Goal: Task Accomplishment & Management: Complete application form

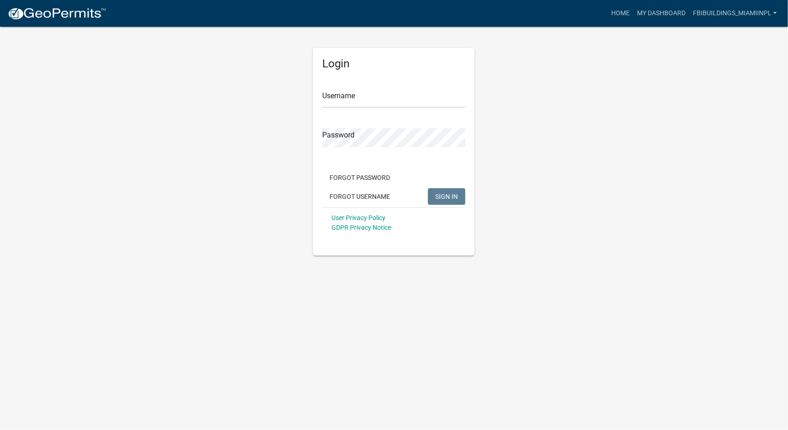
type input "fbibuildings_miamiinpl"
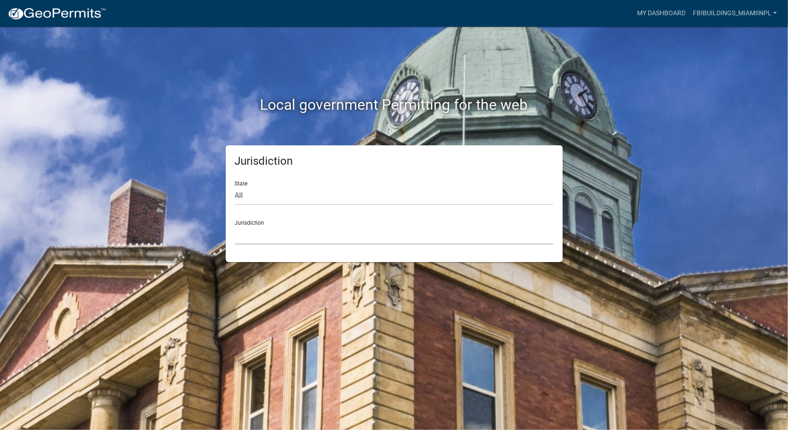
click at [281, 238] on select "[GEOGRAPHIC_DATA], [US_STATE] [GEOGRAPHIC_DATA], [US_STATE][PERSON_NAME][GEOGRA…" at bounding box center [394, 235] width 319 height 19
click at [274, 200] on select "All [US_STATE] [US_STATE] [US_STATE] [US_STATE] [US_STATE] [US_STATE] [US_STATE…" at bounding box center [394, 196] width 319 height 19
select select "[US_STATE]"
click at [235, 187] on select "All [US_STATE] [US_STATE] [US_STATE] [US_STATE] [US_STATE] [US_STATE] [US_STATE…" at bounding box center [394, 196] width 319 height 19
click at [280, 231] on select "City of [GEOGRAPHIC_DATA], [US_STATE] City of [GEOGRAPHIC_DATA], [US_STATE] Cit…" at bounding box center [394, 235] width 319 height 19
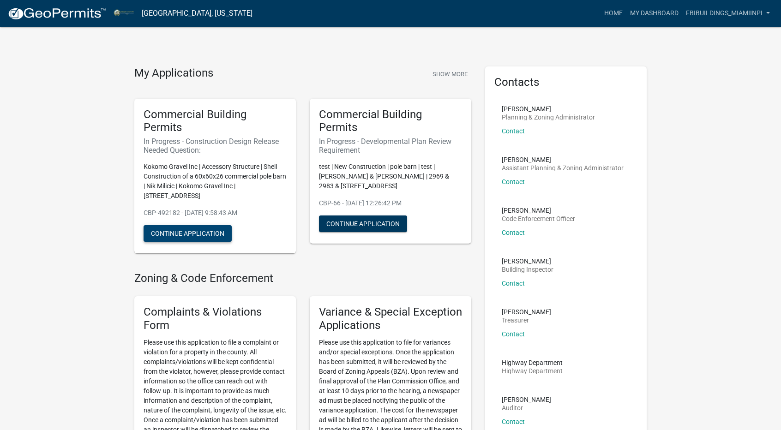
click at [210, 235] on button "Continue Application" at bounding box center [188, 233] width 88 height 17
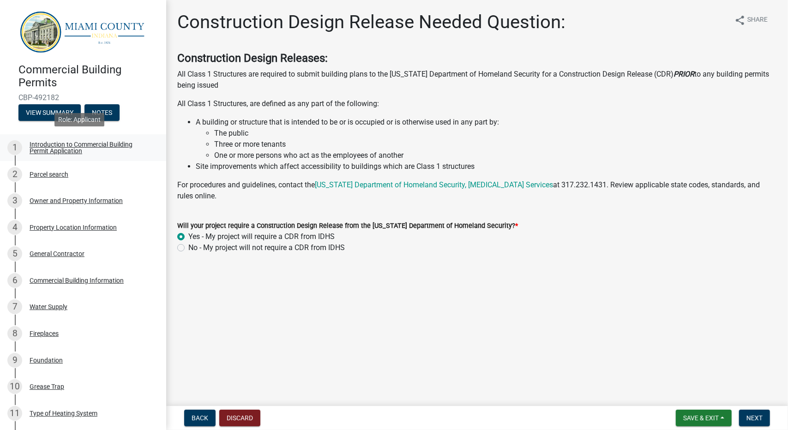
click at [59, 143] on div "Introduction to Commercial Building Permit Application" at bounding box center [91, 147] width 122 height 13
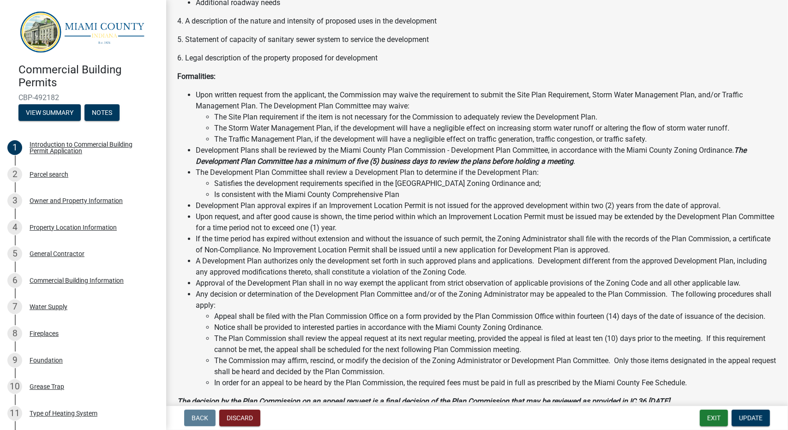
scroll to position [912, 0]
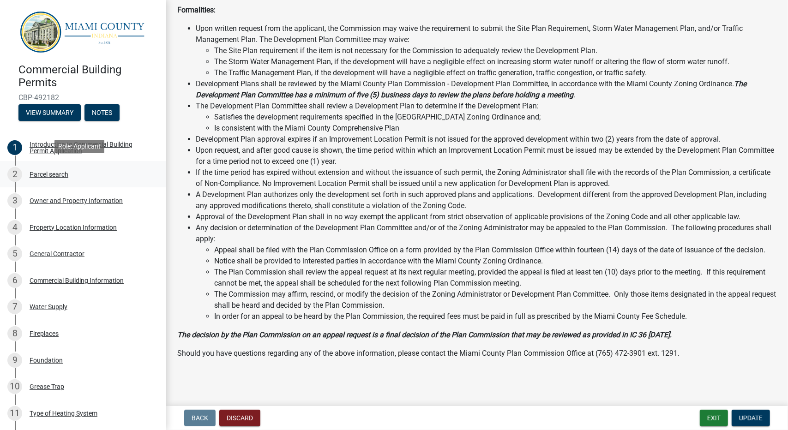
click at [57, 173] on div "Parcel search" at bounding box center [49, 174] width 39 height 6
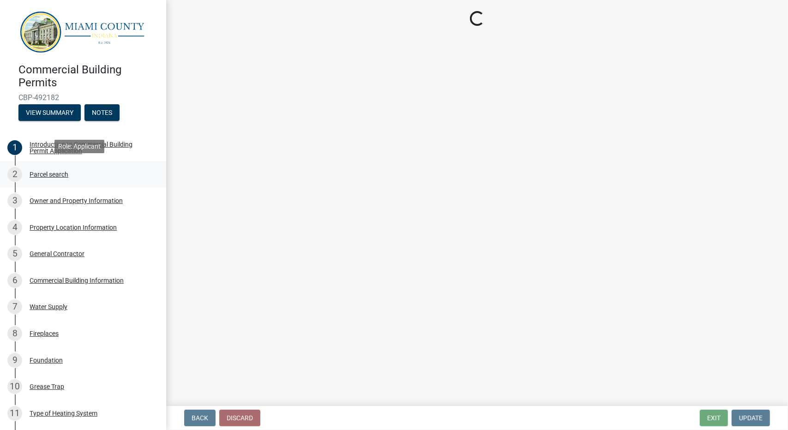
scroll to position [0, 0]
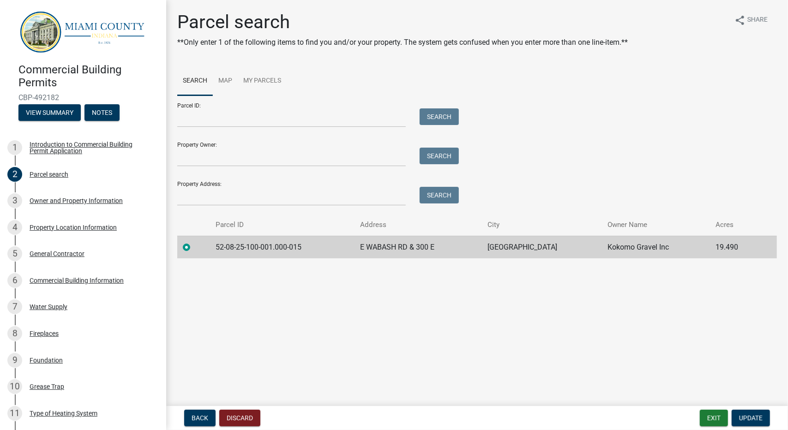
click at [261, 250] on td "52-08-25-100-001.000-015" at bounding box center [283, 247] width 145 height 23
copy td "52-08-25-100-001.000-015"
click at [262, 266] on div "Parcel search **Only enter 1 of the following items to find you and/or your pro…" at bounding box center [477, 139] width 614 height 256
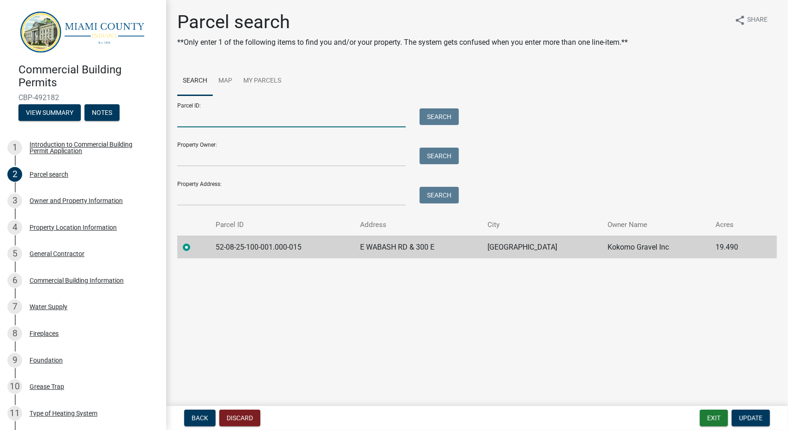
click at [245, 115] on input "Parcel ID:" at bounding box center [291, 118] width 229 height 19
click at [373, 308] on main "Parcel search **Only enter 1 of the following items to find you and/or your pro…" at bounding box center [477, 201] width 622 height 403
click at [194, 242] on label at bounding box center [194, 242] width 0 height 0
click at [194, 248] on input "radio" at bounding box center [197, 245] width 6 height 6
click at [194, 242] on label at bounding box center [194, 242] width 0 height 0
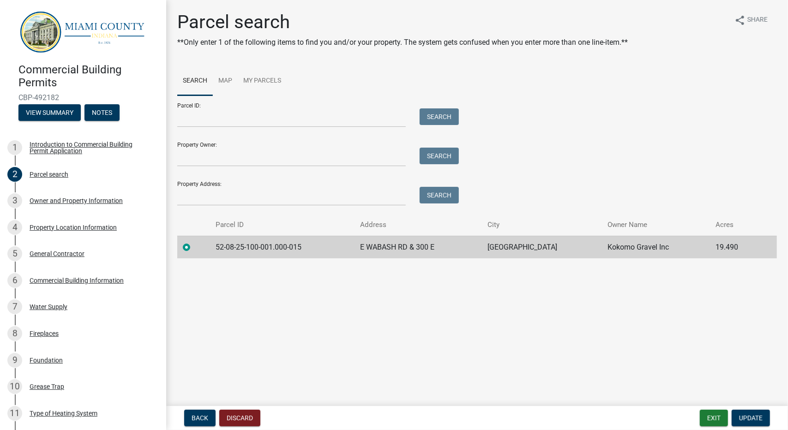
click at [194, 245] on input "radio" at bounding box center [197, 245] width 6 height 6
click at [764, 418] on button "Update" at bounding box center [751, 418] width 38 height 17
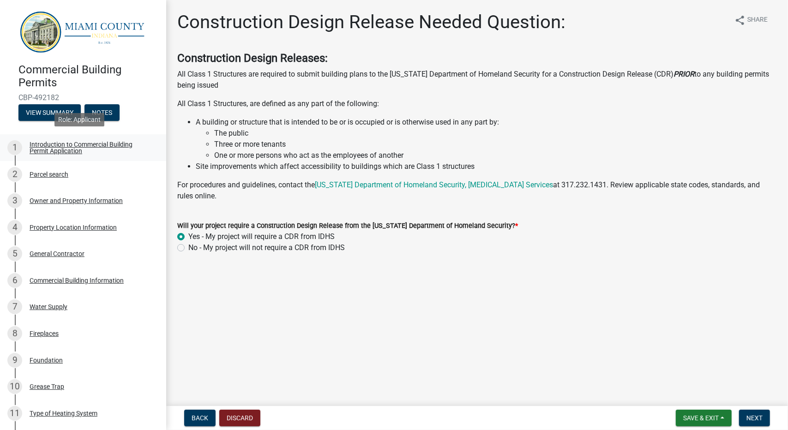
click at [59, 145] on div "Introduction to Commercial Building Permit Application" at bounding box center [91, 147] width 122 height 13
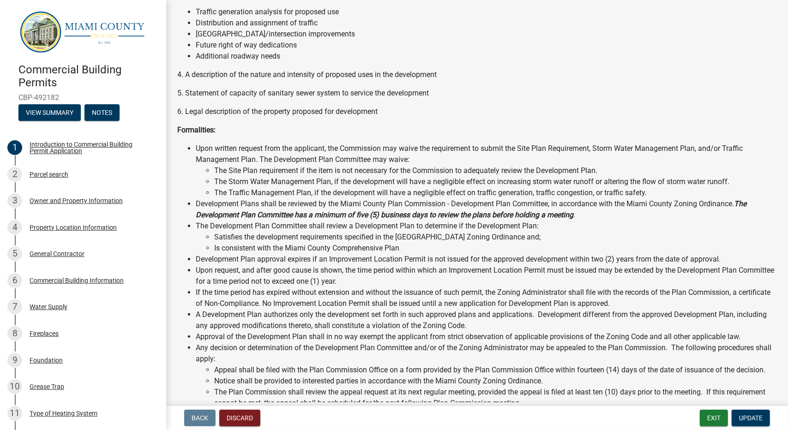
scroll to position [912, 0]
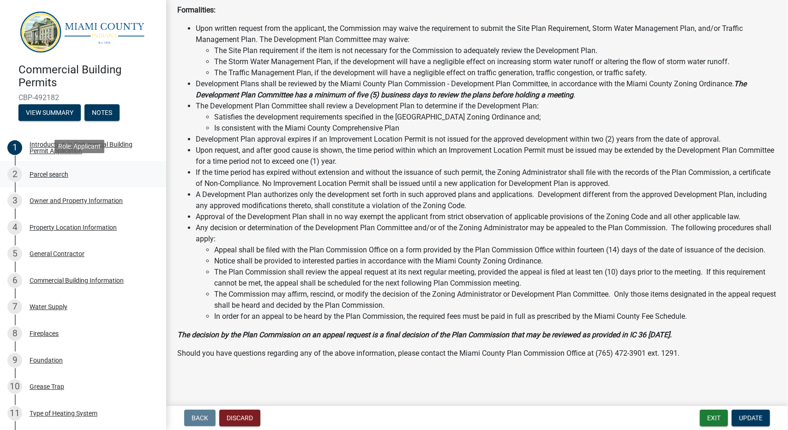
click at [45, 174] on div "Parcel search" at bounding box center [49, 174] width 39 height 6
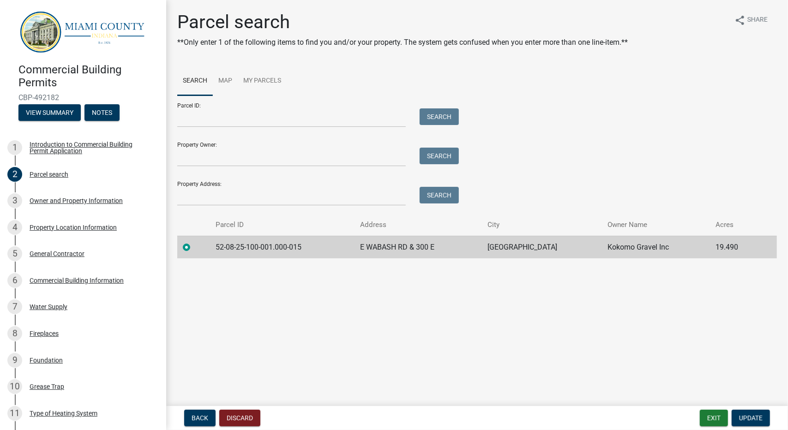
click at [194, 242] on label at bounding box center [194, 242] width 0 height 0
click at [194, 246] on input "radio" at bounding box center [197, 245] width 6 height 6
click at [194, 242] on label at bounding box center [194, 242] width 0 height 0
click at [194, 248] on input "radio" at bounding box center [197, 245] width 6 height 6
click at [59, 152] on div "Introduction to Commercial Building Permit Application" at bounding box center [91, 147] width 122 height 13
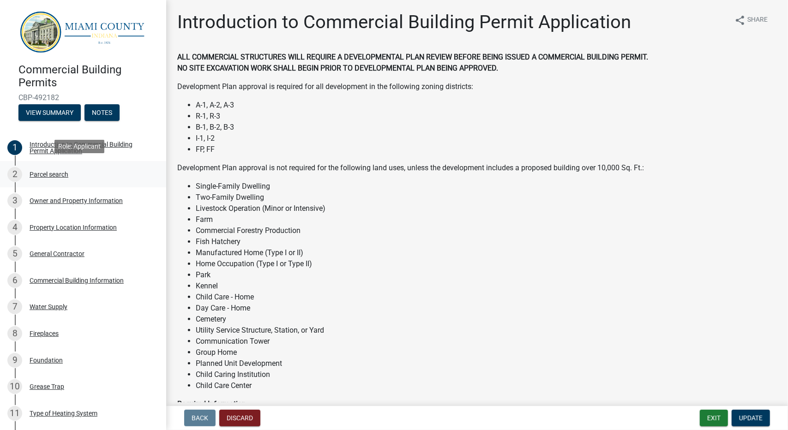
click at [60, 176] on div "2 Parcel search" at bounding box center [79, 174] width 144 height 15
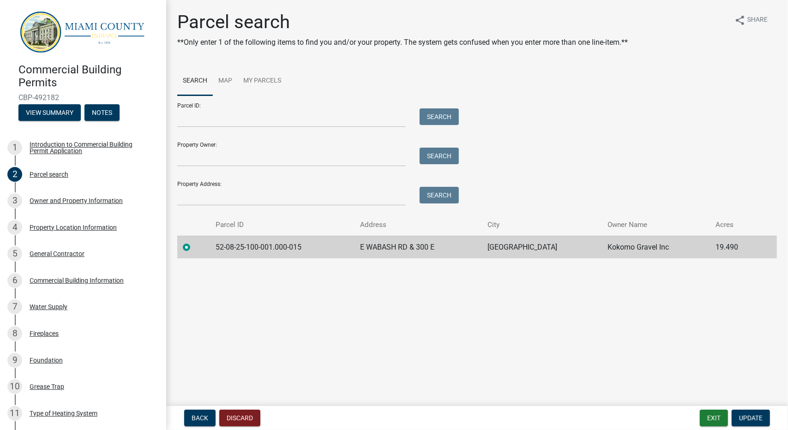
click at [256, 251] on td "52-08-25-100-001.000-015" at bounding box center [283, 247] width 145 height 23
click at [194, 242] on label at bounding box center [194, 242] width 0 height 0
click at [194, 248] on input "radio" at bounding box center [197, 245] width 6 height 6
click at [211, 120] on input "Parcel ID:" at bounding box center [291, 118] width 229 height 19
paste input "52-08-25-400-015.000-015"
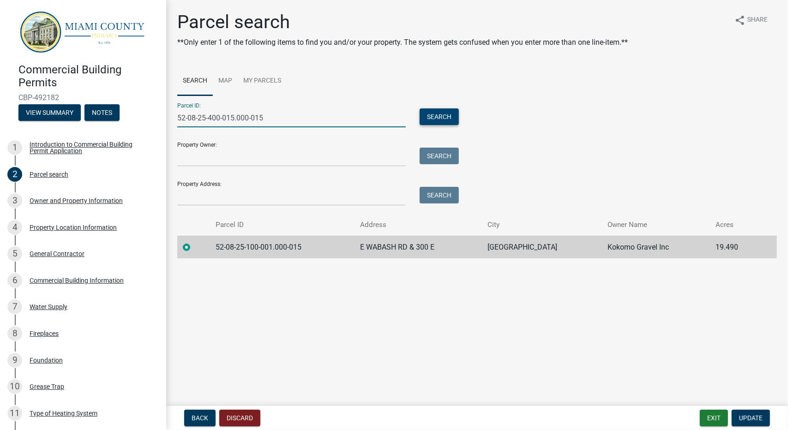
type input "52-08-25-400-015.000-015"
click at [447, 117] on button "Search" at bounding box center [439, 117] width 39 height 17
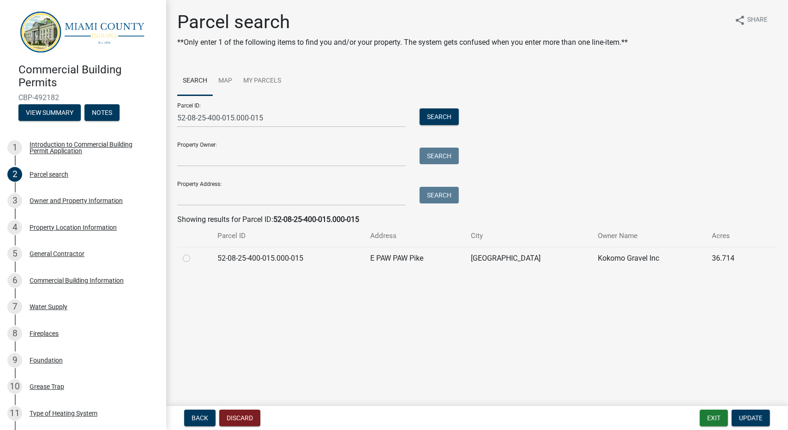
click at [194, 253] on label at bounding box center [194, 253] width 0 height 0
click at [194, 259] on input "radio" at bounding box center [197, 256] width 6 height 6
radio input "true"
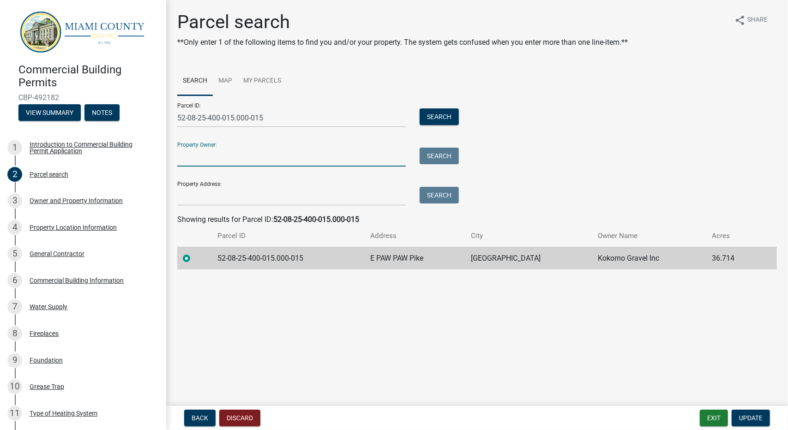
click at [334, 159] on input "Property Owner:" at bounding box center [291, 157] width 229 height 19
click at [60, 199] on div "Owner and Property Information" at bounding box center [76, 201] width 93 height 6
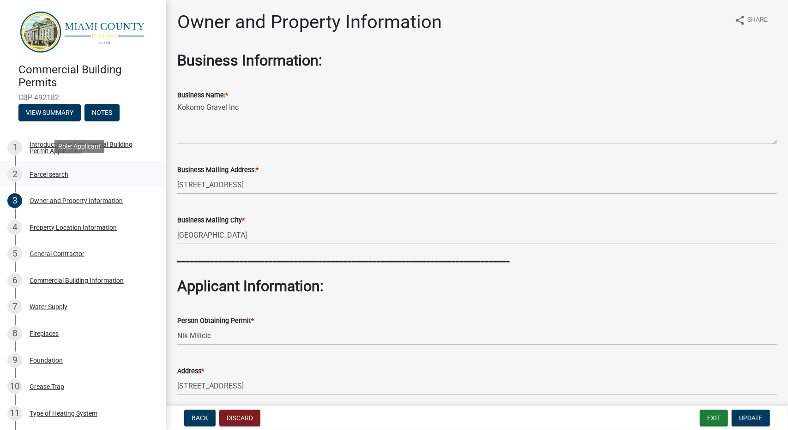
click at [55, 171] on div "Parcel search" at bounding box center [49, 174] width 39 height 6
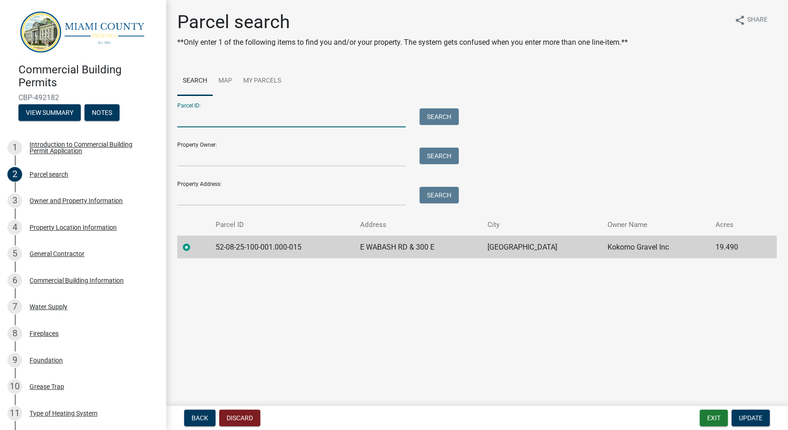
click at [225, 121] on input "Parcel ID:" at bounding box center [291, 118] width 229 height 19
paste input "52-08-25-400-015.000-015"
type input "52-08-25-400-015.000-015"
click at [461, 112] on div "Search" at bounding box center [437, 118] width 48 height 19
click at [456, 112] on button "Search" at bounding box center [439, 117] width 39 height 17
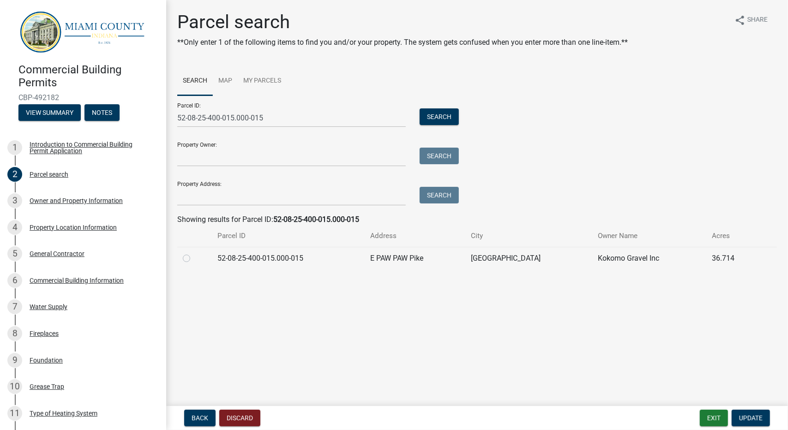
click at [194, 253] on label at bounding box center [194, 253] width 0 height 0
click at [194, 259] on input "radio" at bounding box center [197, 256] width 6 height 6
radio input "true"
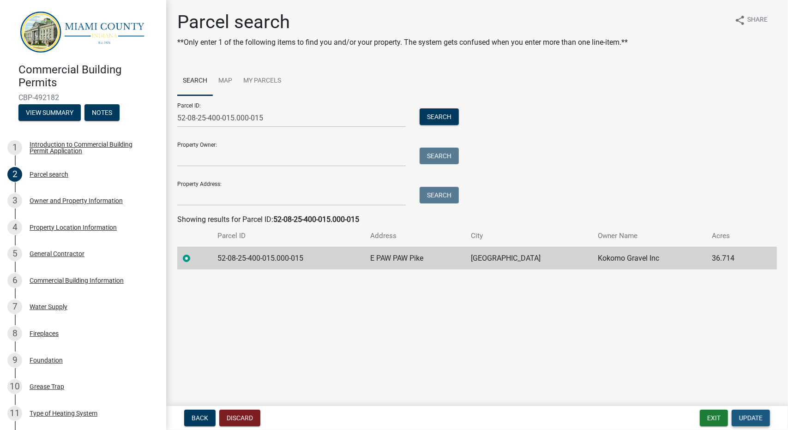
click at [768, 422] on button "Update" at bounding box center [751, 418] width 38 height 17
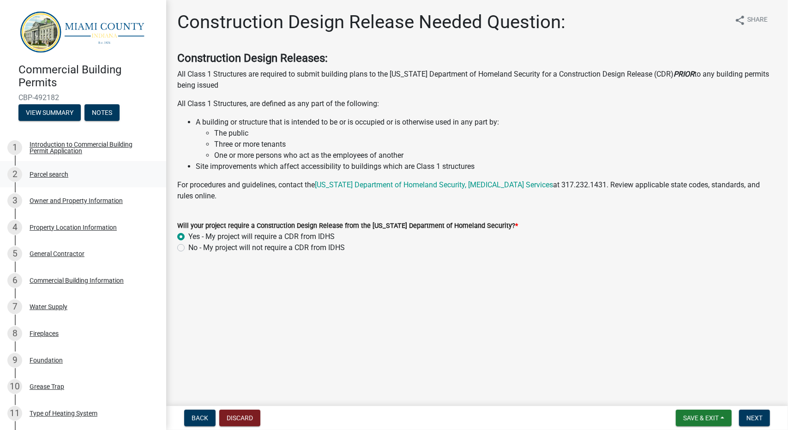
click at [50, 172] on div "Parcel search" at bounding box center [49, 174] width 39 height 6
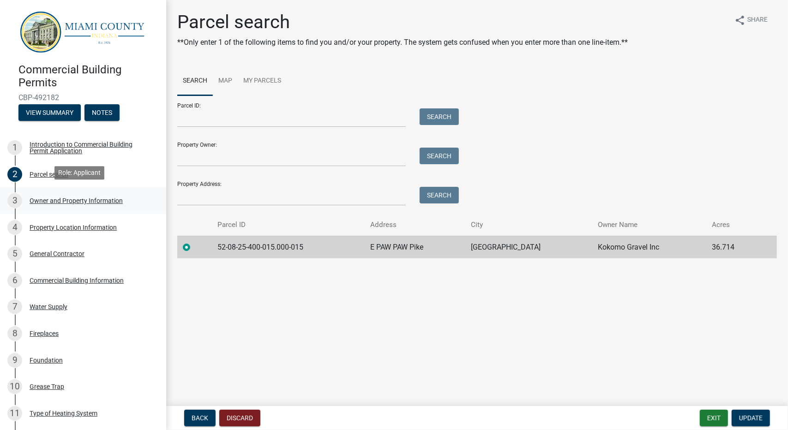
click at [65, 198] on div "Owner and Property Information" at bounding box center [76, 201] width 93 height 6
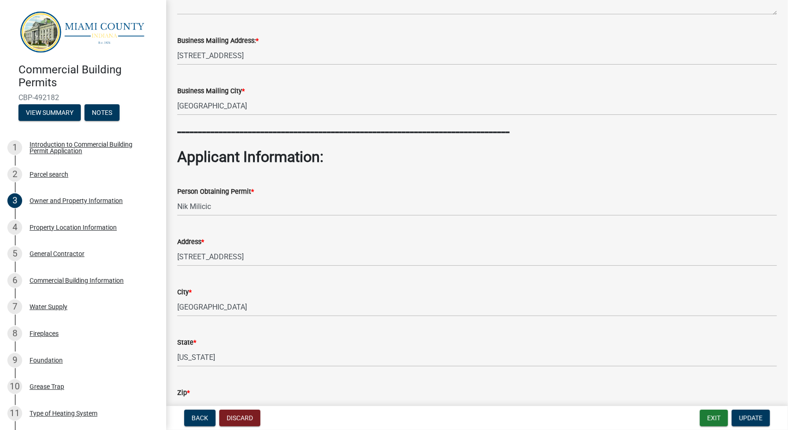
scroll to position [139, 0]
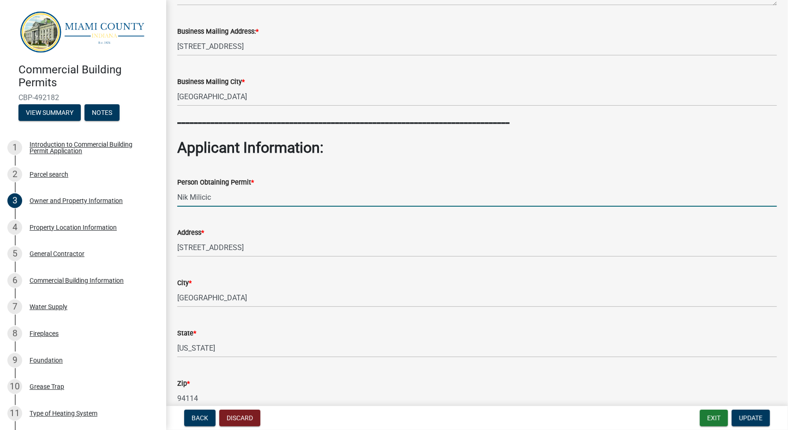
click at [250, 202] on input "Nik Milicic" at bounding box center [477, 197] width 600 height 19
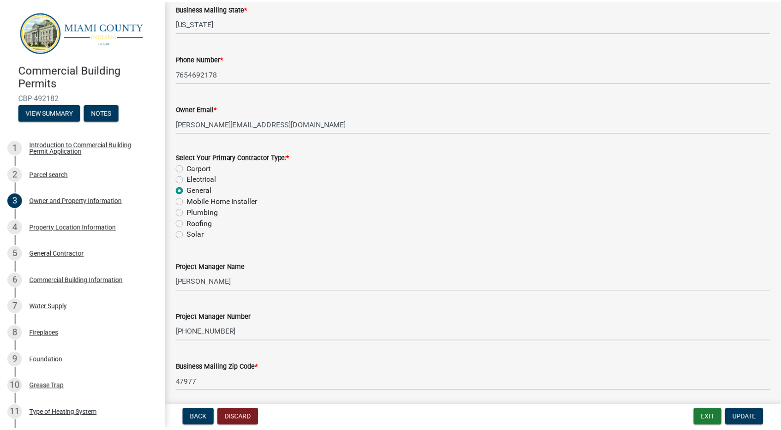
scroll to position [1202, 0]
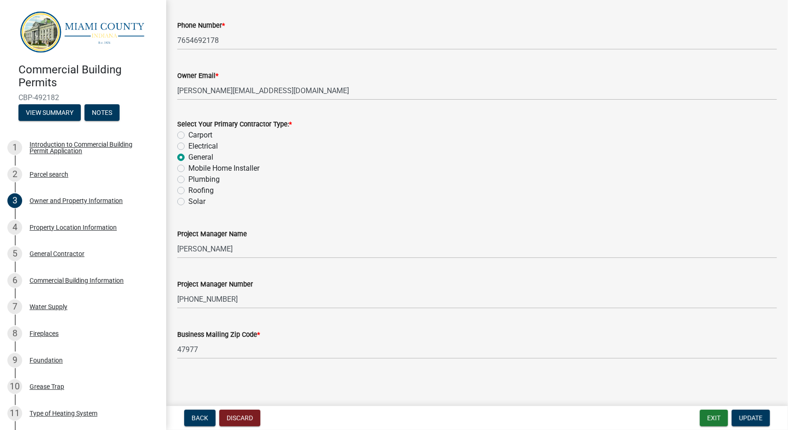
type input "[PERSON_NAME] (Agent, Company: PermitFlow)"
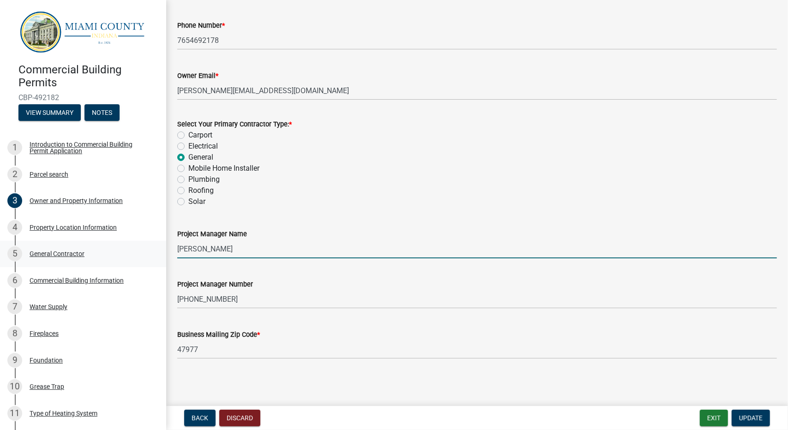
drag, startPoint x: 243, startPoint y: 248, endPoint x: 129, endPoint y: 245, distance: 113.6
click at [129, 245] on div "Commercial Building Permits CBP-492182 View Summary Notes 1 Introduction to Com…" at bounding box center [394, 215] width 788 height 430
click at [255, 251] on input "[PERSON_NAME]" at bounding box center [477, 249] width 600 height 19
click at [240, 248] on input "[PERSON_NAME]" at bounding box center [477, 249] width 600 height 19
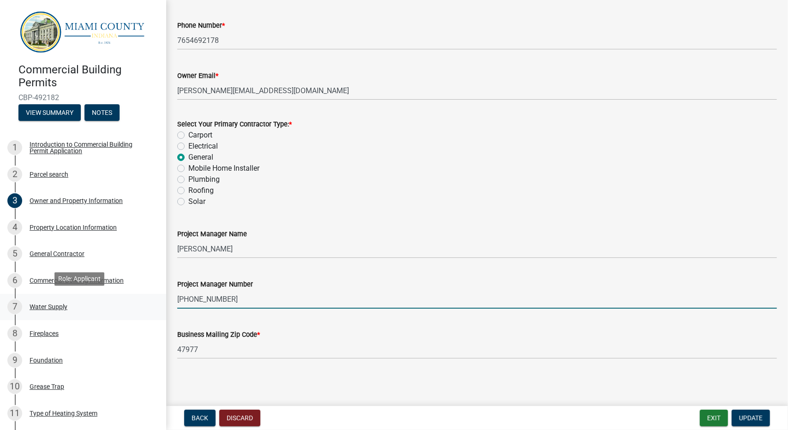
drag, startPoint x: 241, startPoint y: 305, endPoint x: 138, endPoint y: 298, distance: 103.2
click at [138, 298] on div "Commercial Building Permits CBP-492182 View Summary Notes 1 Introduction to Com…" at bounding box center [394, 215] width 788 height 430
paste input "219.261.0629"
type input "219.261.0629"
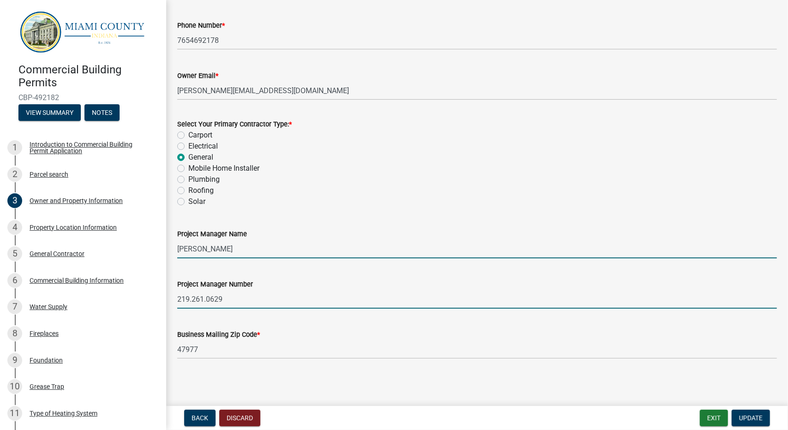
click at [237, 245] on input "[PERSON_NAME]" at bounding box center [477, 249] width 600 height 19
paste input "[PERSON_NAME]"
type input "[PERSON_NAME]"
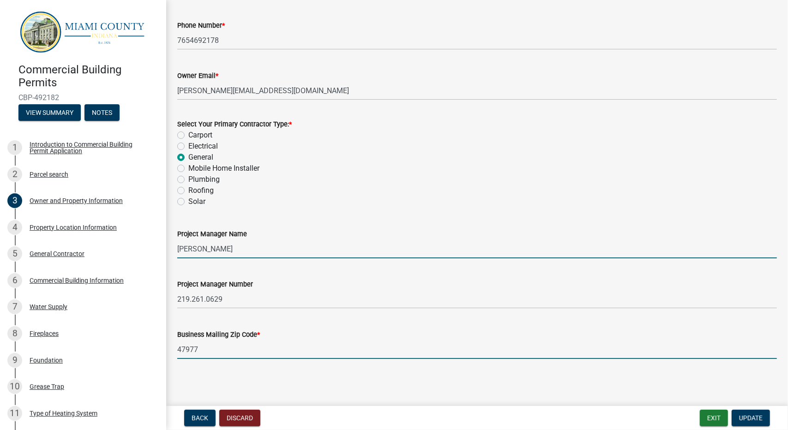
click at [240, 350] on input "47977" at bounding box center [477, 349] width 600 height 19
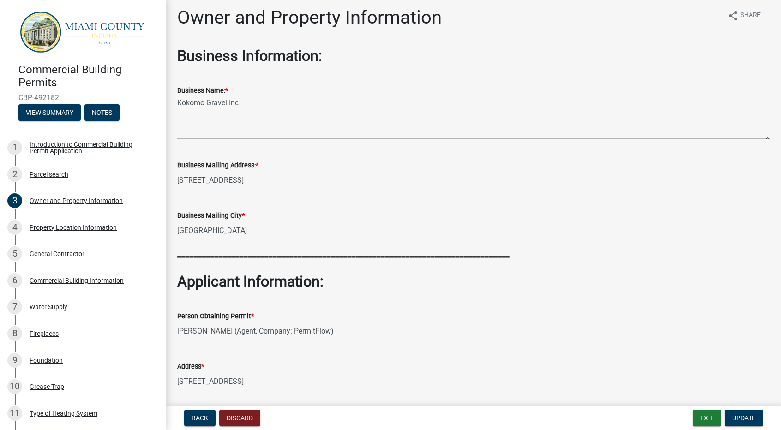
scroll to position [0, 0]
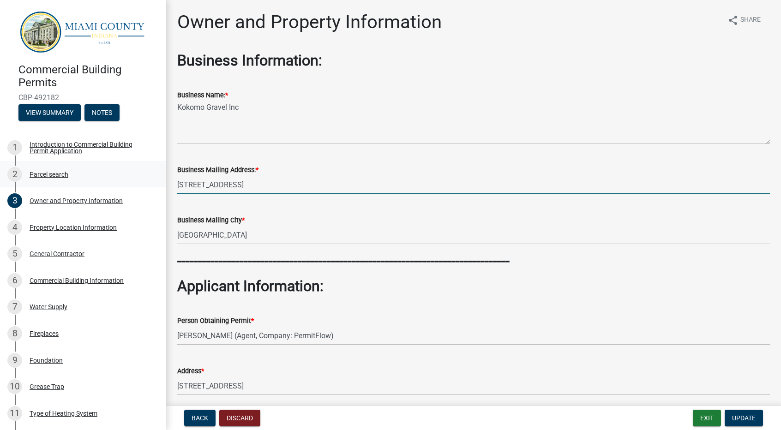
drag, startPoint x: 275, startPoint y: 181, endPoint x: 127, endPoint y: 181, distance: 147.8
click at [127, 181] on div "Commercial Building Permits CBP-492182 View Summary Notes 1 Introduction to Com…" at bounding box center [390, 215] width 781 height 430
paste input "[STREET_ADDRESS]"
type input "[STREET_ADDRESS]"
click at [225, 239] on input "[GEOGRAPHIC_DATA]" at bounding box center [473, 235] width 593 height 19
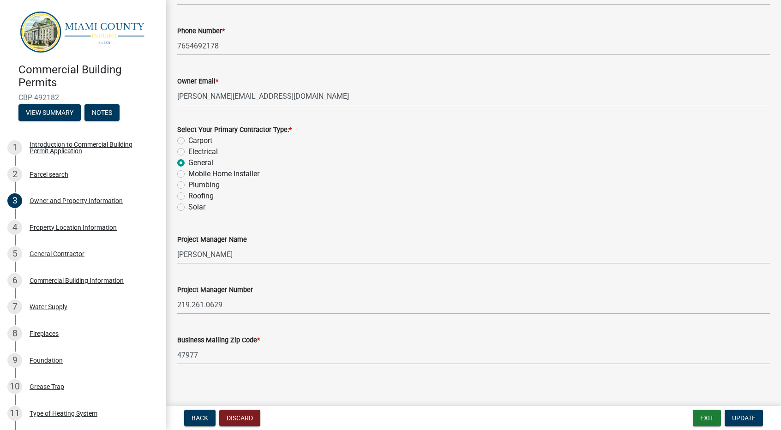
scroll to position [1202, 0]
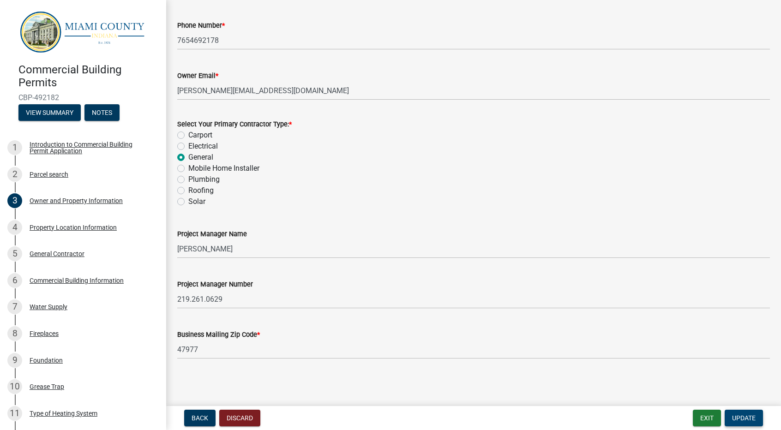
click at [746, 417] on span "Update" at bounding box center [744, 418] width 24 height 7
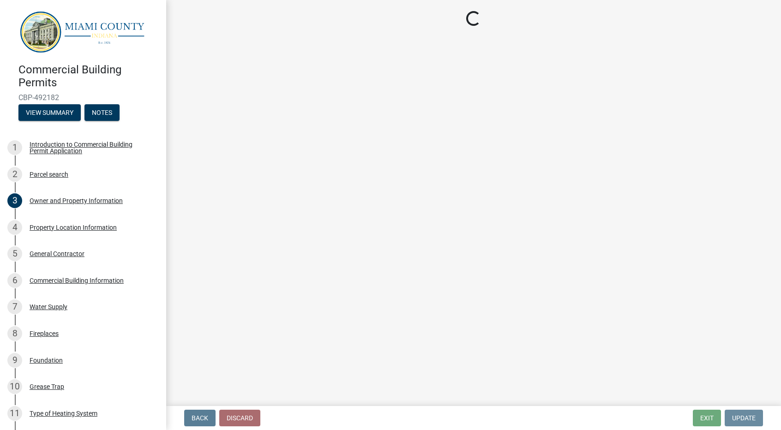
scroll to position [0, 0]
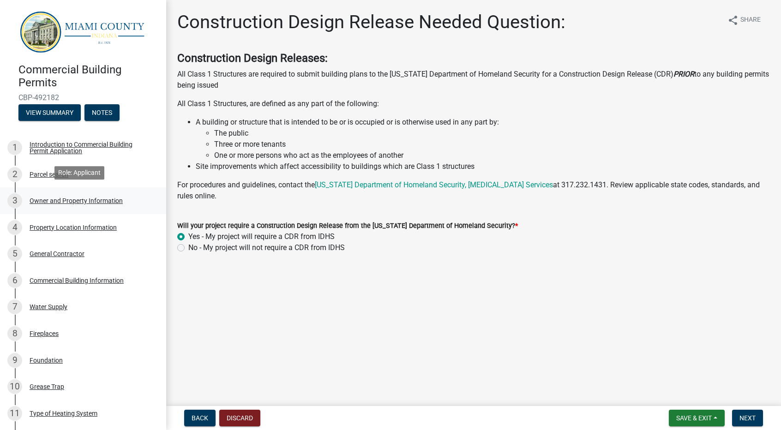
click at [62, 201] on div "Owner and Property Information" at bounding box center [76, 201] width 93 height 6
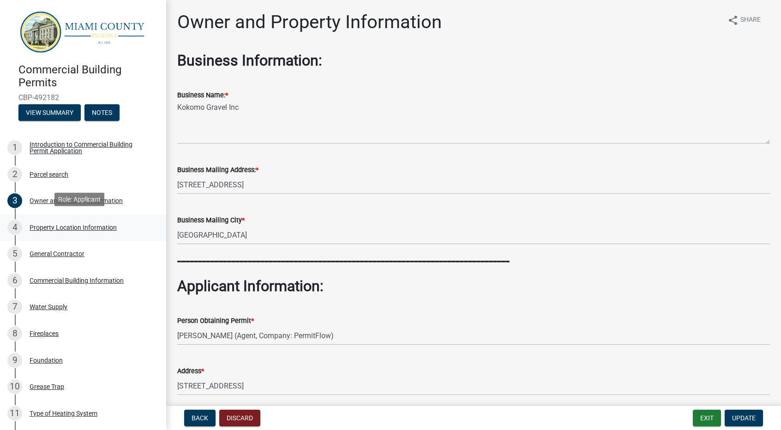
click at [74, 224] on div "Property Location Information" at bounding box center [73, 227] width 87 height 6
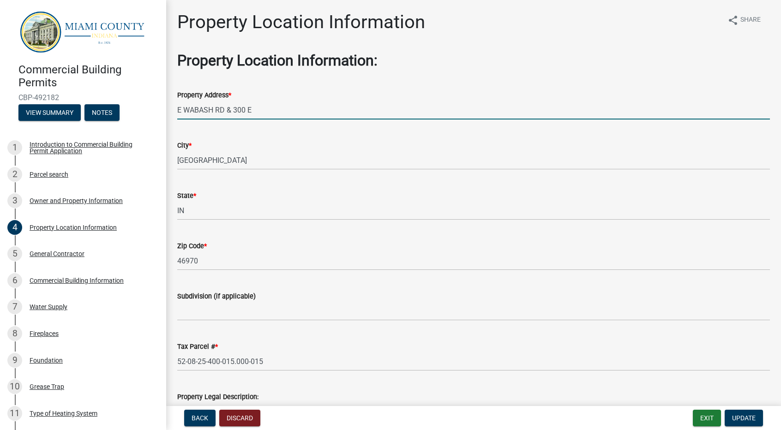
click at [269, 108] on input "E WABASH RD & 300 E" at bounding box center [473, 110] width 593 height 19
click at [273, 110] on input "E WABASH RD & 300 E" at bounding box center [473, 110] width 593 height 19
paste input "[STREET_ADDRESS]"
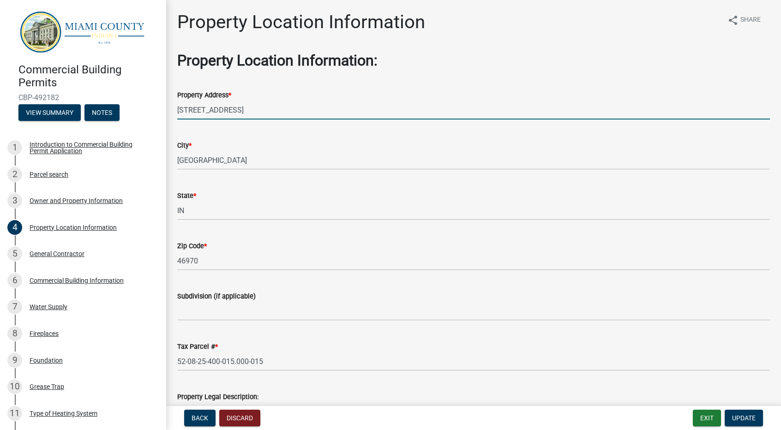
click at [365, 132] on div "City * [GEOGRAPHIC_DATA]" at bounding box center [473, 148] width 593 height 43
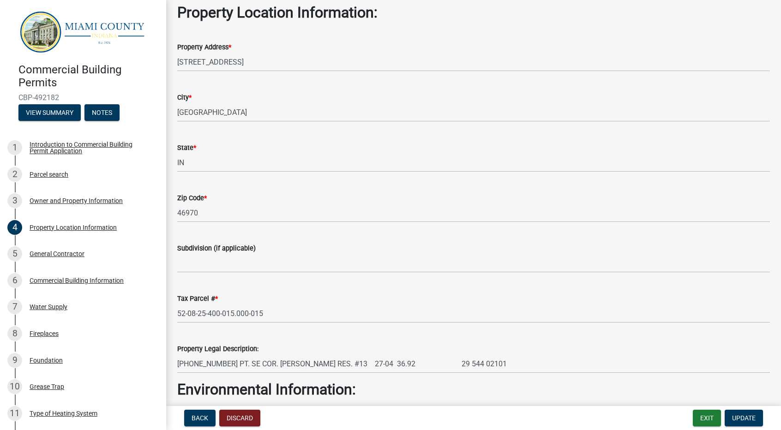
scroll to position [46, 0]
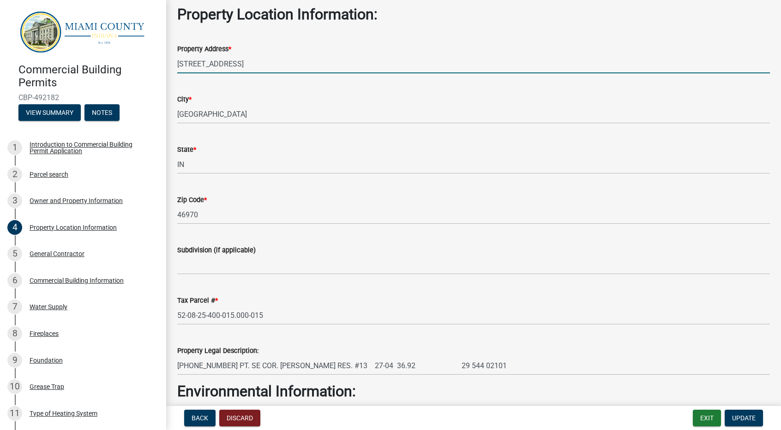
drag, startPoint x: 257, startPoint y: 66, endPoint x: 365, endPoint y: 68, distance: 108.1
click at [365, 68] on input "[STREET_ADDRESS]" at bounding box center [473, 63] width 593 height 19
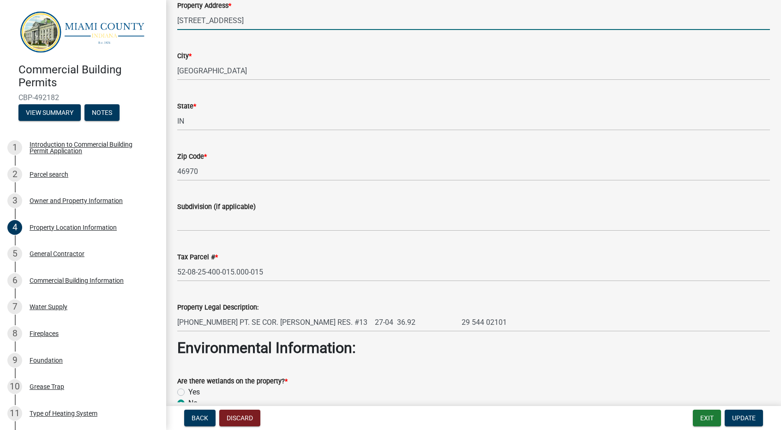
scroll to position [92, 0]
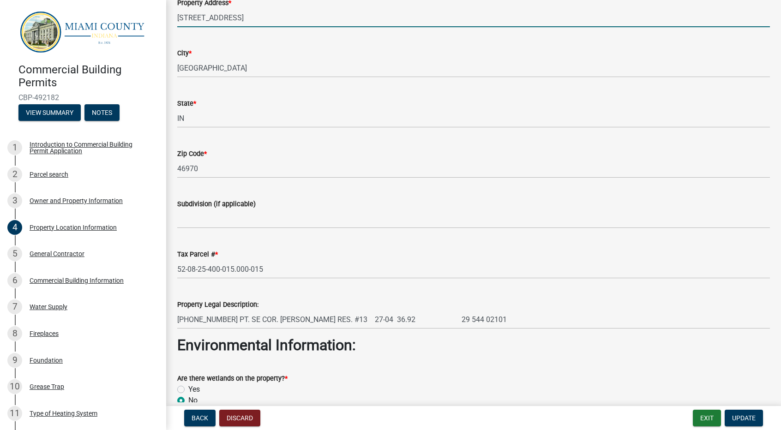
type input "[STREET_ADDRESS]"
click at [317, 234] on wm-data-entity-input "Subdivision (if applicable)" at bounding box center [473, 211] width 593 height 50
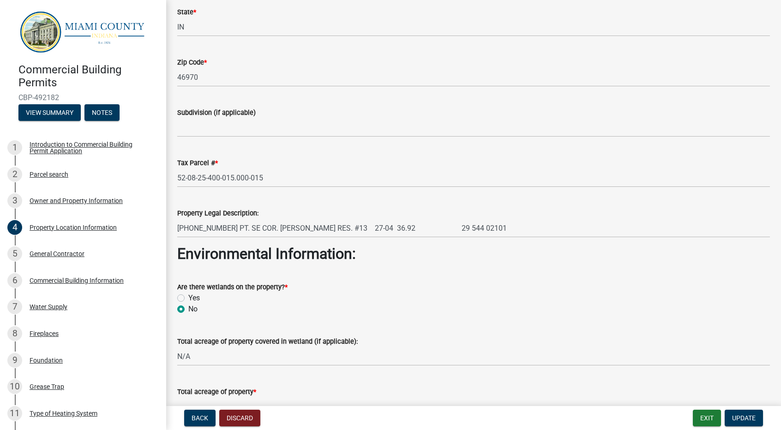
scroll to position [185, 0]
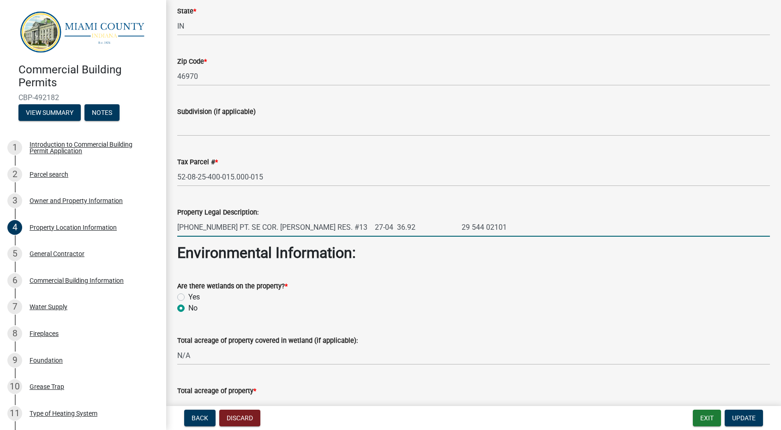
click at [278, 227] on input "[PHONE_NUMBER] PT. SE COR. [PERSON_NAME] RES. #13 27-04 36.92 29 544 02101" at bounding box center [473, 227] width 593 height 19
paste input "27-04 36.92"
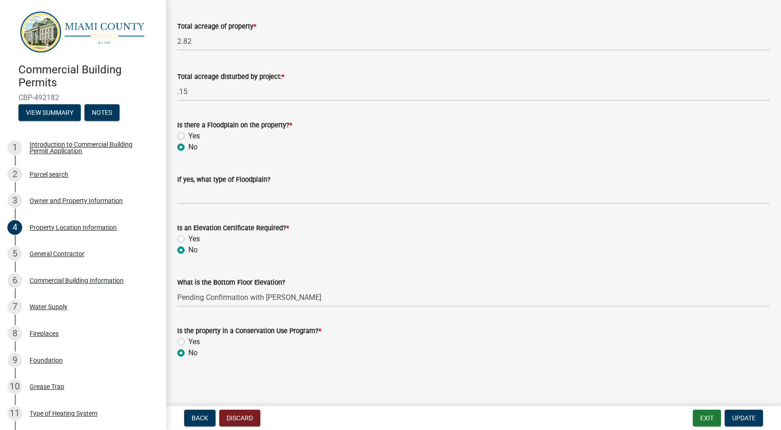
scroll to position [0, 0]
type input "[PHONE_NUMBER] PT. SE COR. [PERSON_NAME] RES. #13 27-04 36.92 29 544 02101"
click at [325, 302] on input "Pending Confirmation with [PERSON_NAME]" at bounding box center [473, 297] width 593 height 19
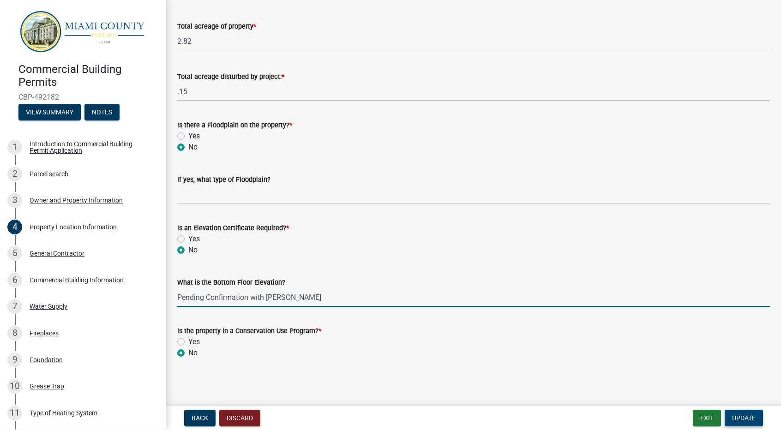
click at [749, 420] on span "Update" at bounding box center [744, 418] width 24 height 7
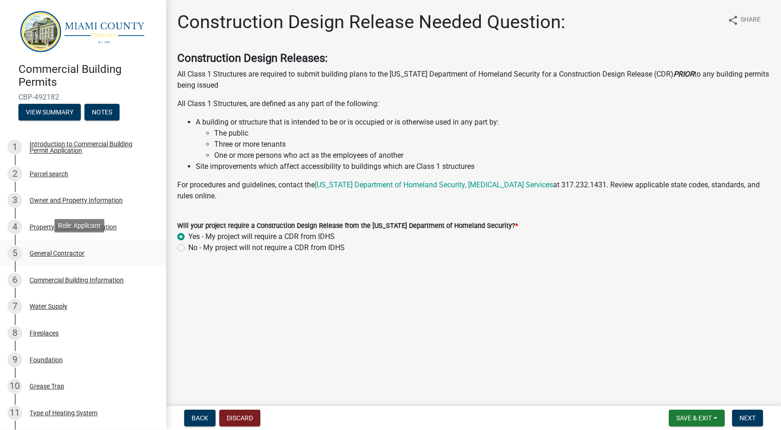
click at [55, 251] on div "General Contractor" at bounding box center [57, 253] width 55 height 6
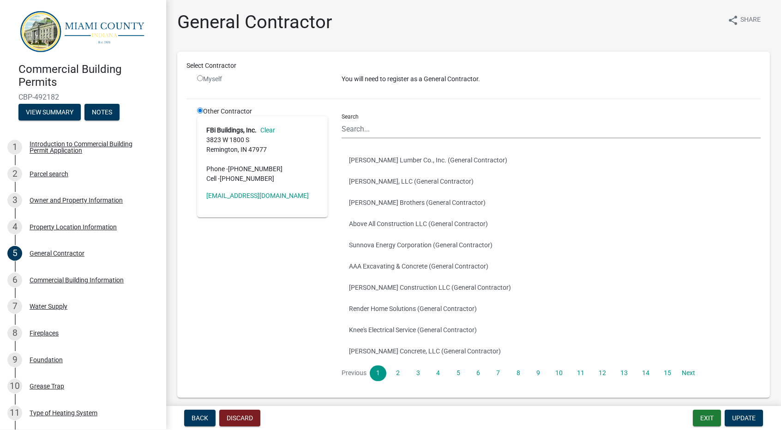
click at [419, 98] on div "Select Contractor Myself You will need to register as a General Contractor. Oth…" at bounding box center [474, 225] width 574 height 328
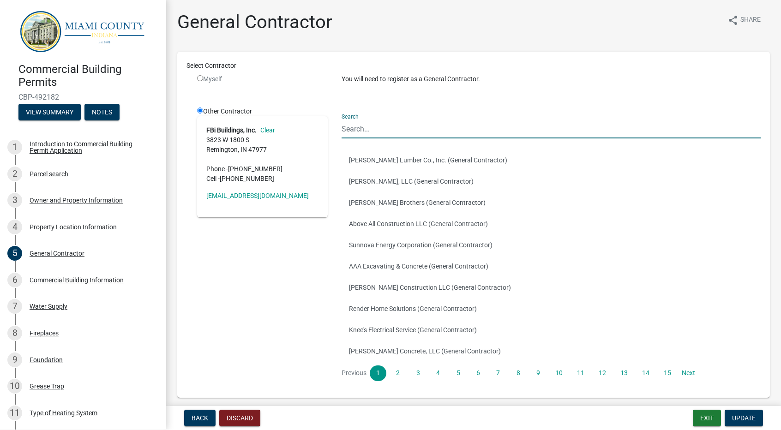
click at [390, 125] on input "Search" at bounding box center [551, 129] width 419 height 19
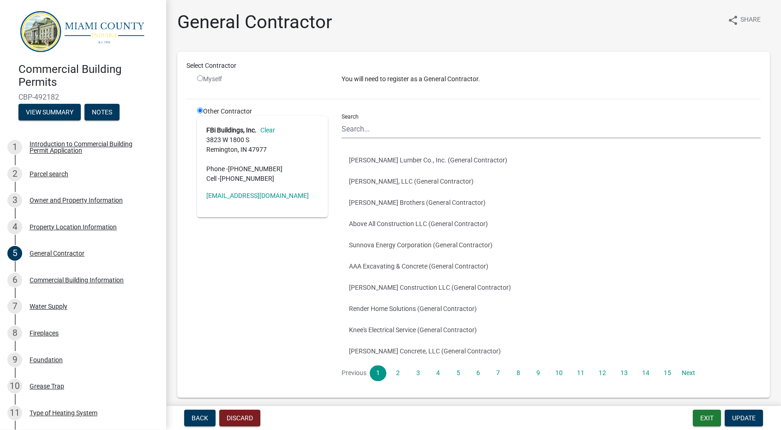
click at [243, 252] on div "Other Contractor FBi Buildings, Inc. Clear [STREET_ADDRESS] Phone - [PHONE_NUMB…" at bounding box center [262, 248] width 145 height 282
click at [56, 278] on div "Commercial Building Information" at bounding box center [77, 280] width 94 height 6
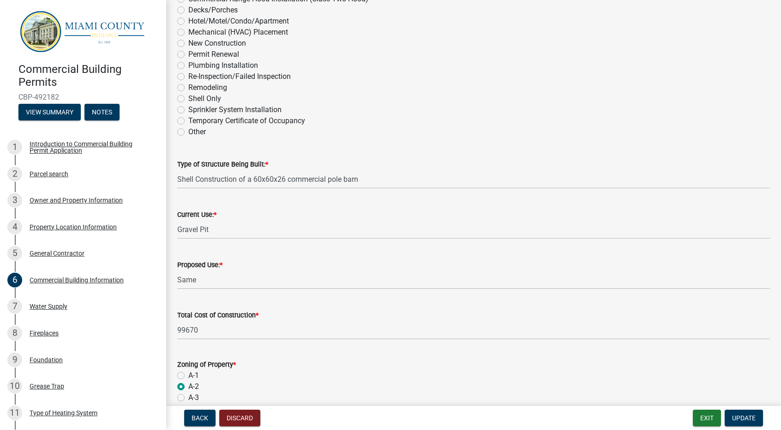
scroll to position [139, 0]
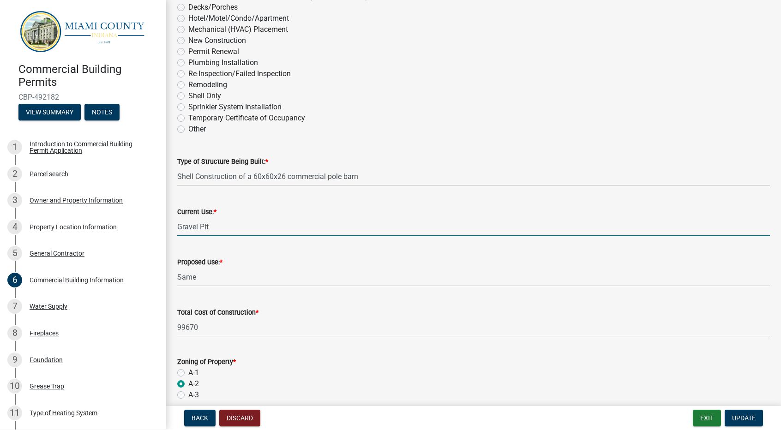
click at [234, 232] on input "Gravel Pit" at bounding box center [473, 227] width 593 height 19
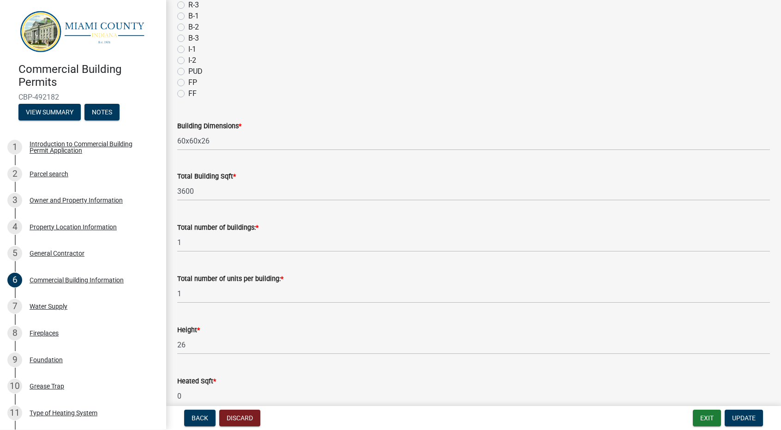
scroll to position [554, 0]
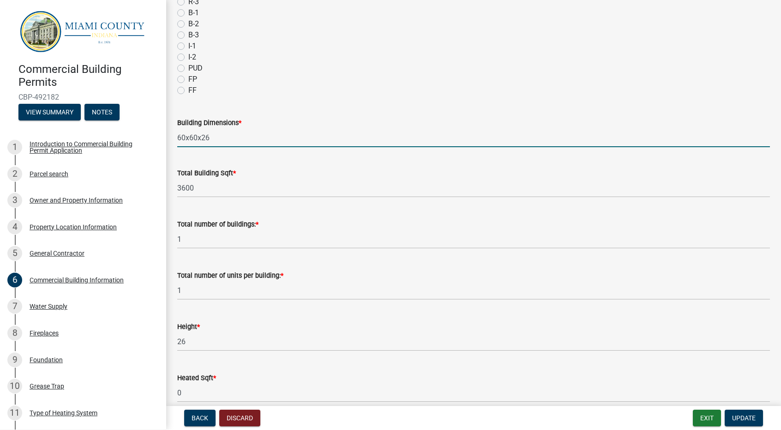
click at [185, 138] on input "60x60x26" at bounding box center [473, 137] width 593 height 19
click at [199, 138] on input "60'x60x26" at bounding box center [473, 137] width 593 height 19
click at [216, 135] on input "60'x60'x26" at bounding box center [473, 137] width 593 height 19
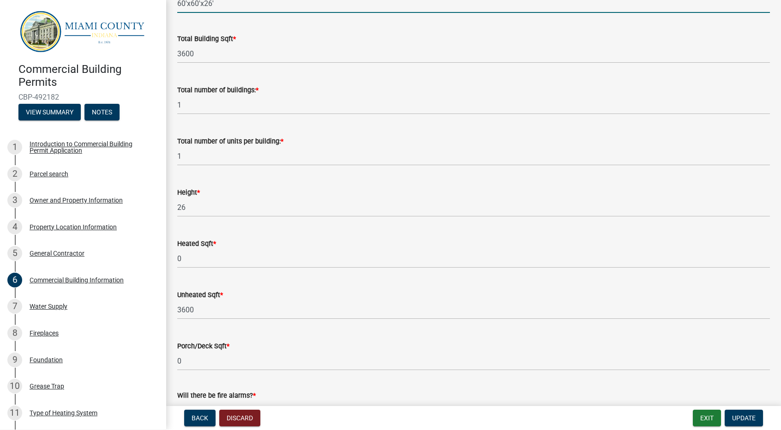
scroll to position [693, 0]
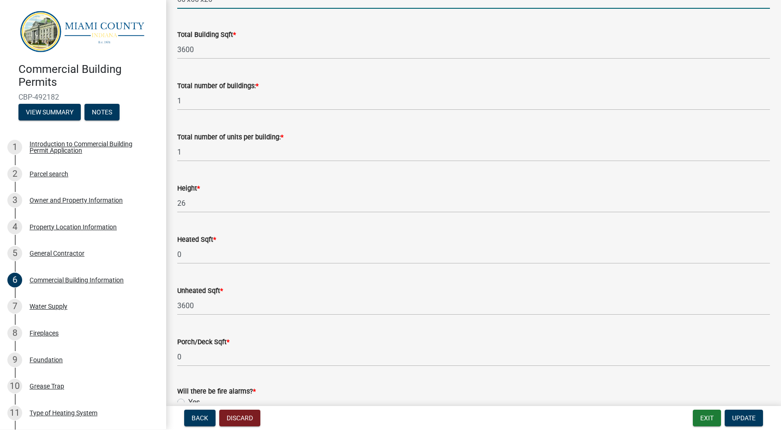
type input "60'x60'x26'"
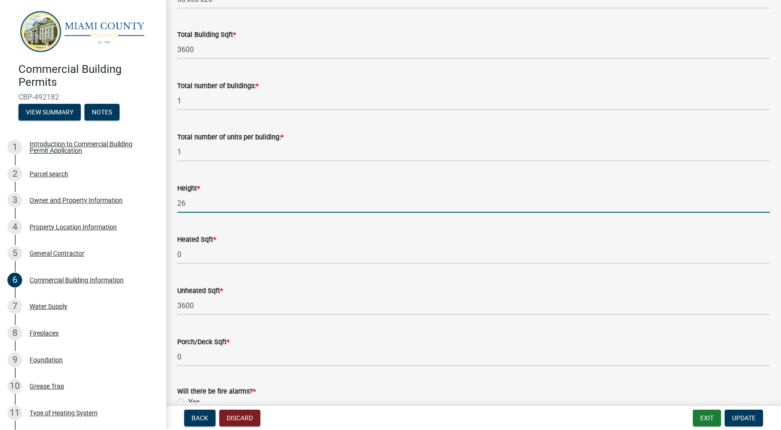
click at [238, 204] on input "26" at bounding box center [473, 203] width 593 height 19
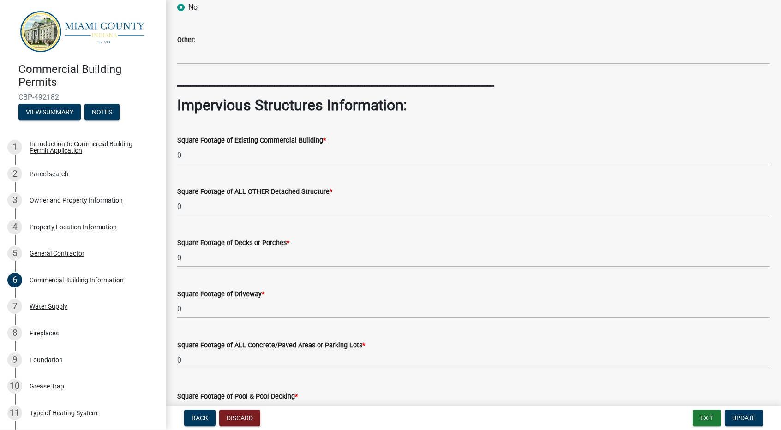
scroll to position [1154, 0]
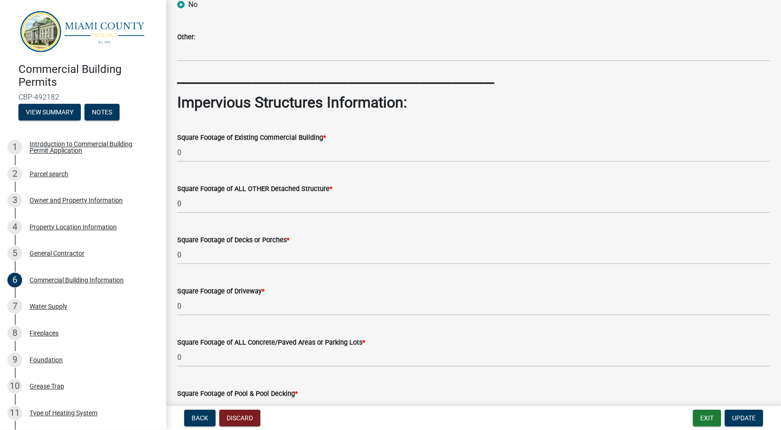
type input "26"
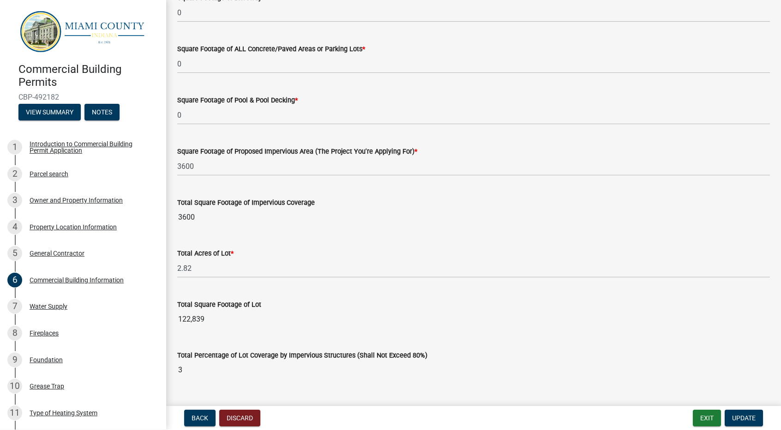
scroll to position [1469, 0]
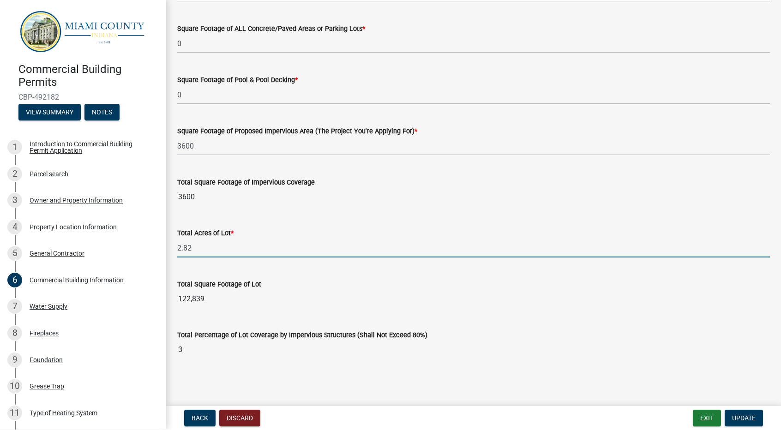
drag, startPoint x: 188, startPoint y: 247, endPoint x: 169, endPoint y: 245, distance: 19.5
paste input "36.71"
type input "36.71"
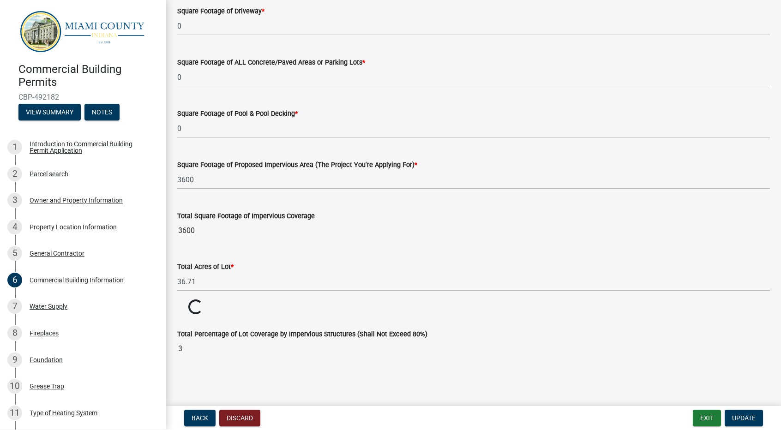
scroll to position [1434, 0]
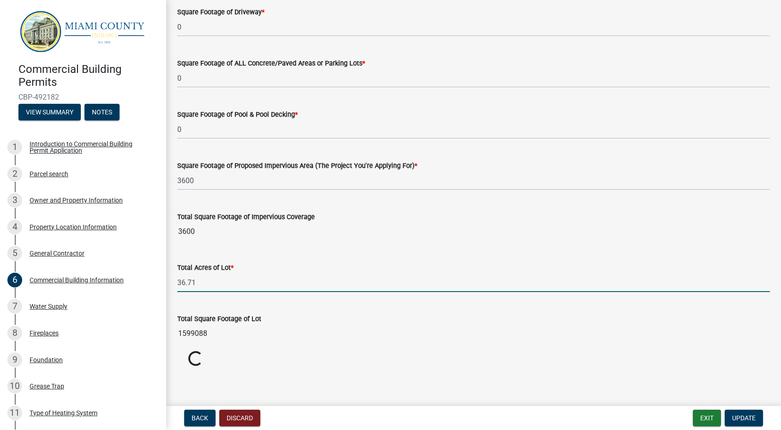
click at [213, 283] on input "36.71" at bounding box center [473, 282] width 593 height 19
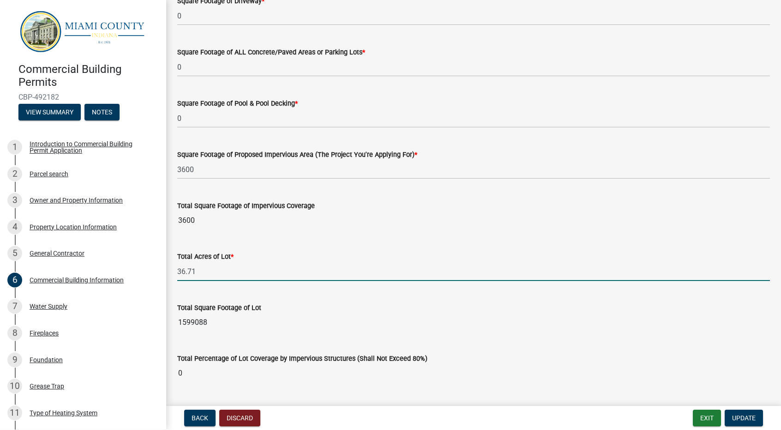
scroll to position [1469, 0]
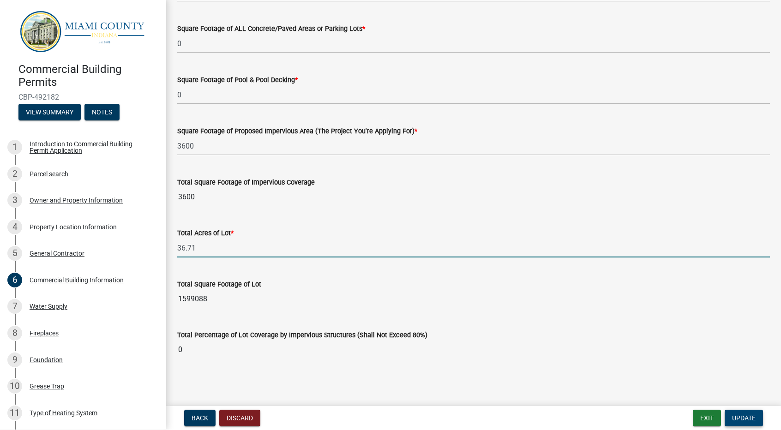
click at [751, 415] on span "Update" at bounding box center [744, 418] width 24 height 7
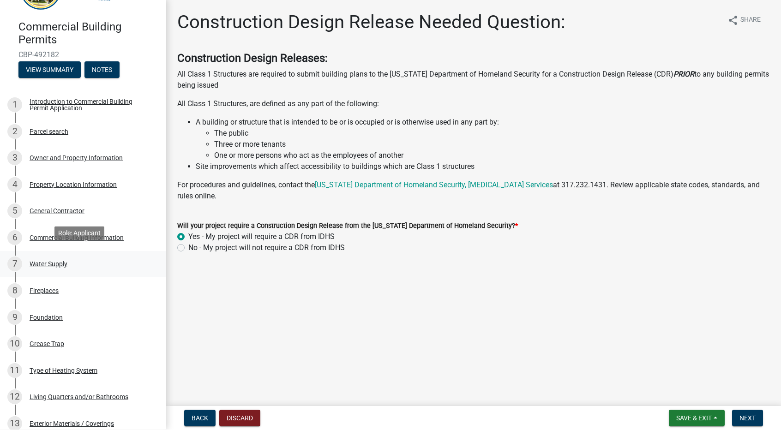
scroll to position [46, 0]
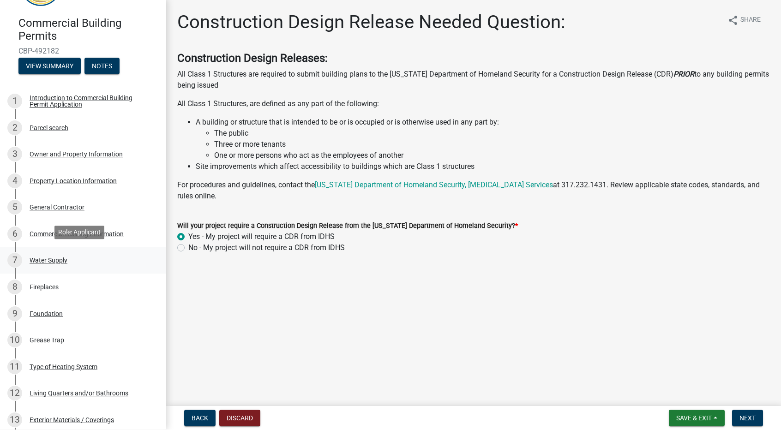
click at [49, 259] on div "Water Supply" at bounding box center [49, 260] width 38 height 6
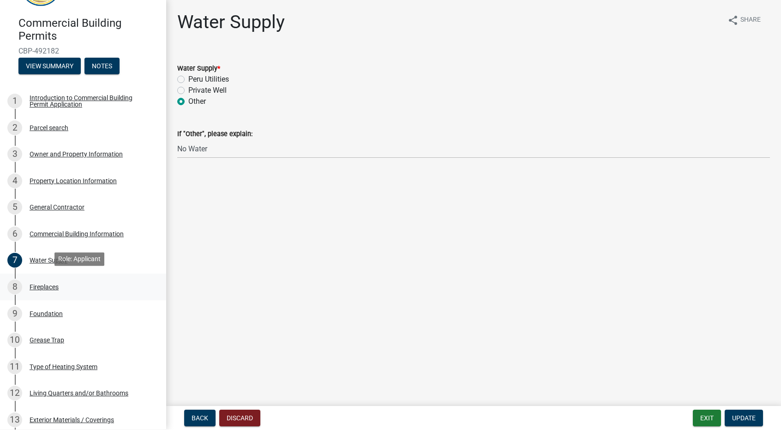
click at [53, 284] on div "Fireplaces" at bounding box center [44, 287] width 29 height 6
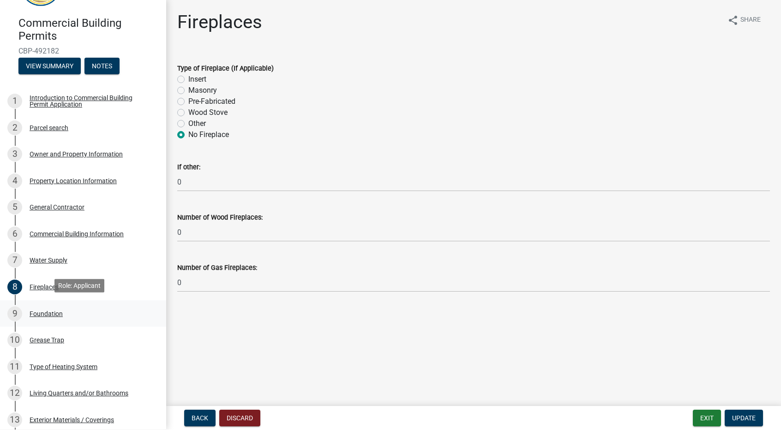
click at [54, 311] on div "Foundation" at bounding box center [46, 314] width 33 height 6
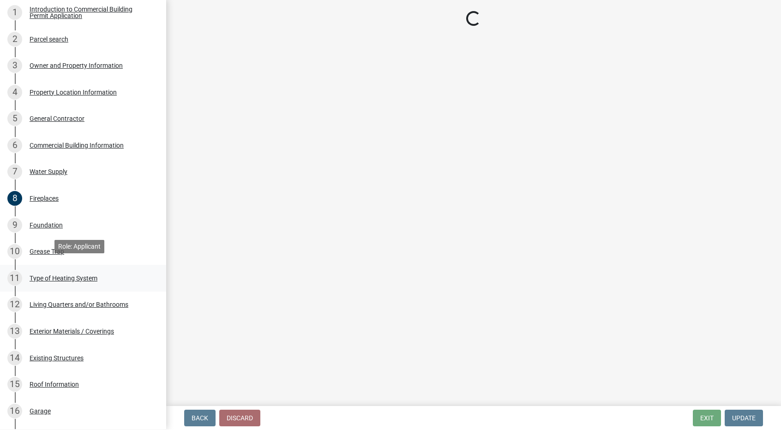
scroll to position [139, 0]
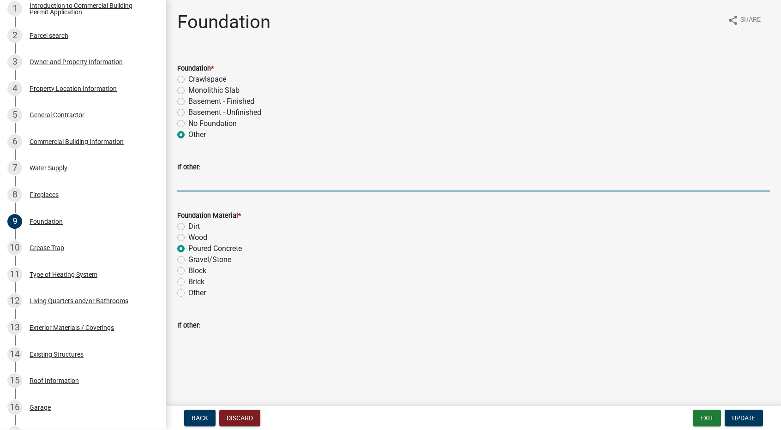
click at [277, 173] on input "If other:" at bounding box center [473, 182] width 593 height 19
type input "Concrete footings"
click at [317, 260] on div "Gravel/Stone" at bounding box center [473, 259] width 593 height 11
click at [251, 183] on input "Concrete footings" at bounding box center [473, 182] width 593 height 19
click at [209, 181] on input "Concrete footings" at bounding box center [473, 182] width 593 height 19
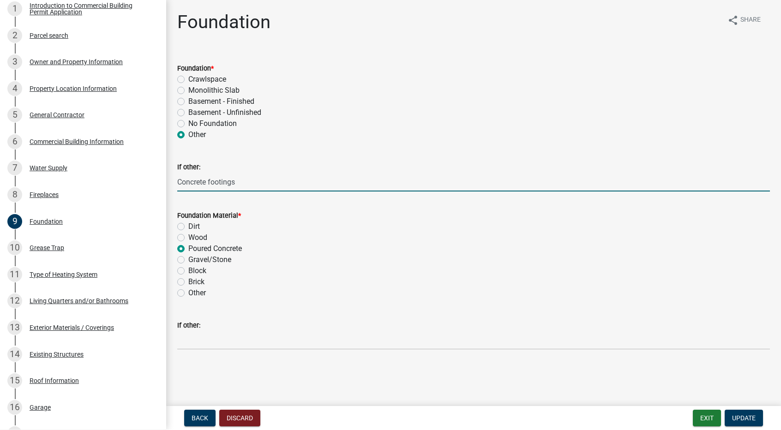
click at [188, 296] on label "Other" at bounding box center [197, 293] width 18 height 11
click at [188, 294] on input "Other" at bounding box center [191, 291] width 6 height 6
radio input "true"
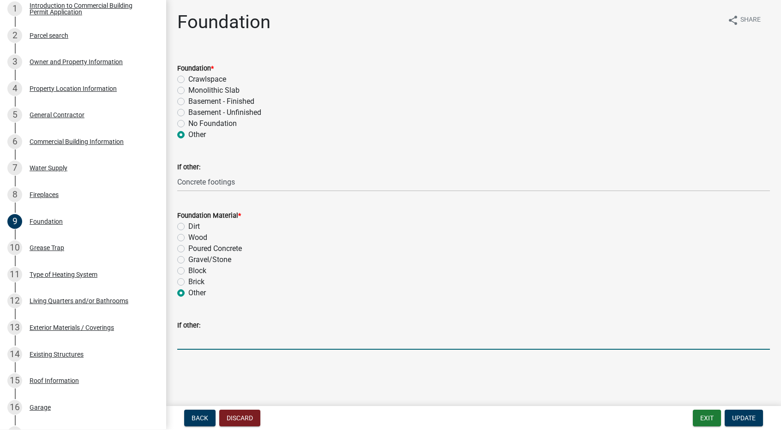
click at [192, 341] on input "If other:" at bounding box center [473, 340] width 593 height 19
type input "Precast Concrete"
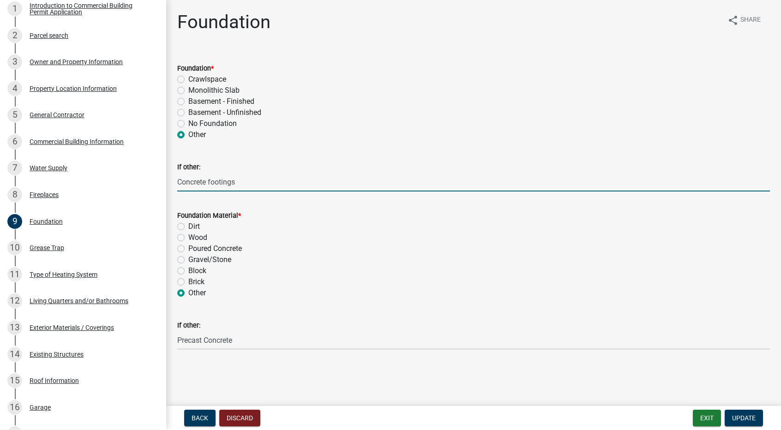
click at [242, 182] on input "Concrete footings" at bounding box center [473, 182] width 593 height 19
click at [210, 184] on input "Concrete footings" at bounding box center [473, 182] width 593 height 19
type input "Concrete precast column footings"
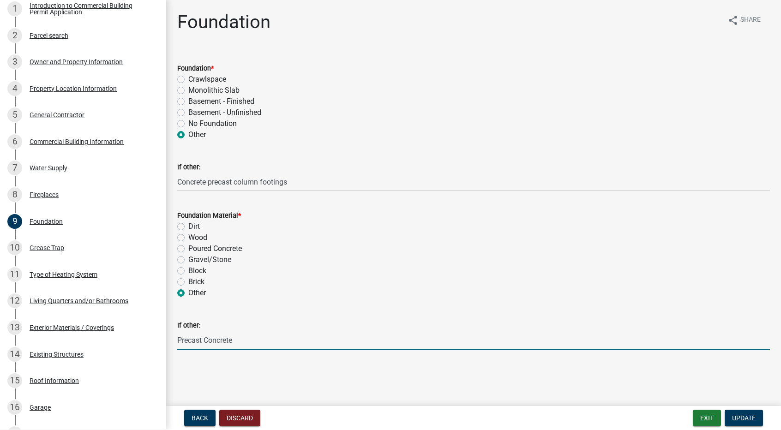
click at [256, 338] on input "Precast Concrete" at bounding box center [473, 340] width 593 height 19
click at [743, 415] on span "Update" at bounding box center [744, 418] width 24 height 7
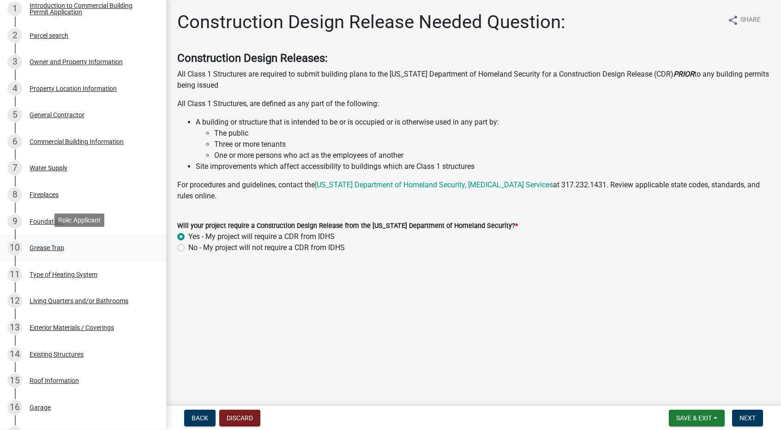
click at [52, 246] on div "Grease Trap" at bounding box center [47, 248] width 35 height 6
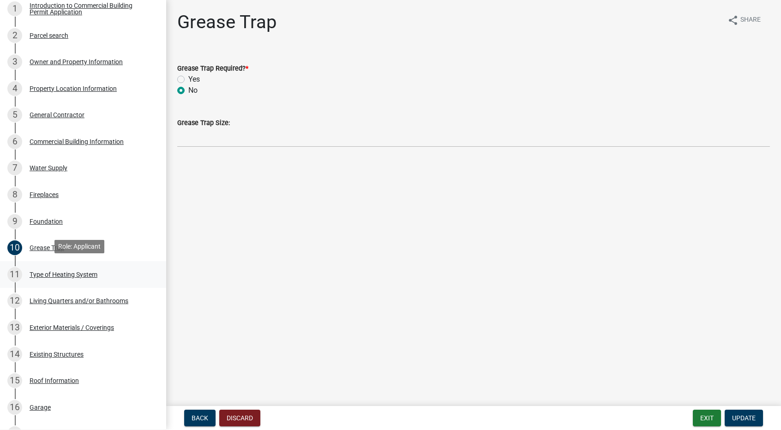
click at [51, 272] on div "Type of Heating System" at bounding box center [64, 275] width 68 height 6
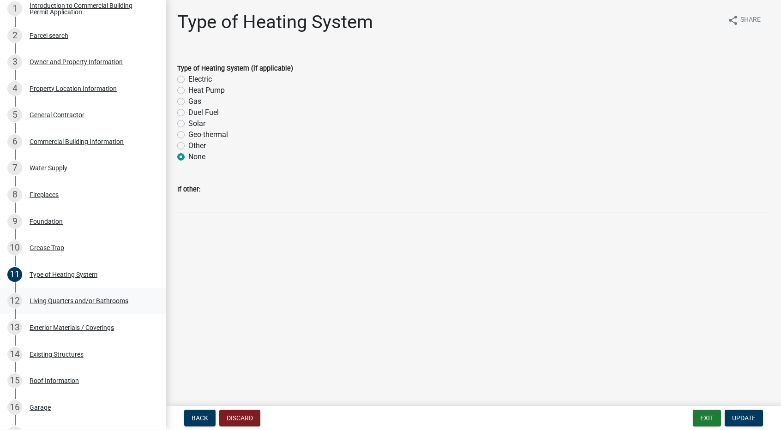
click at [62, 299] on div "Living Quarters and/or Bathrooms" at bounding box center [79, 301] width 99 height 6
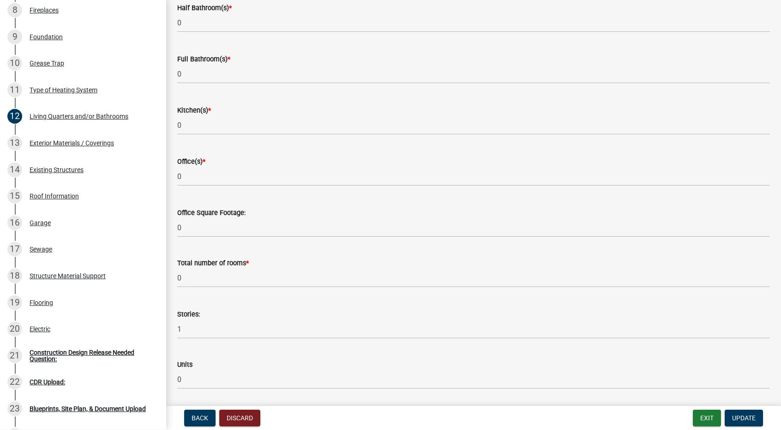
scroll to position [269, 0]
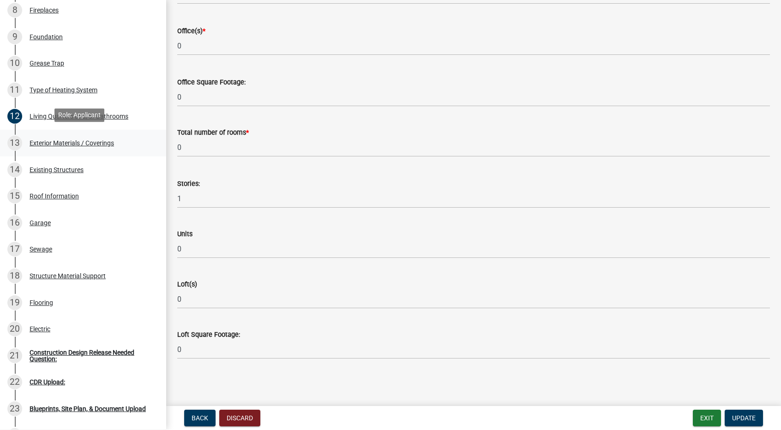
click at [66, 140] on div "Exterior Materials / Coverings" at bounding box center [72, 143] width 85 height 6
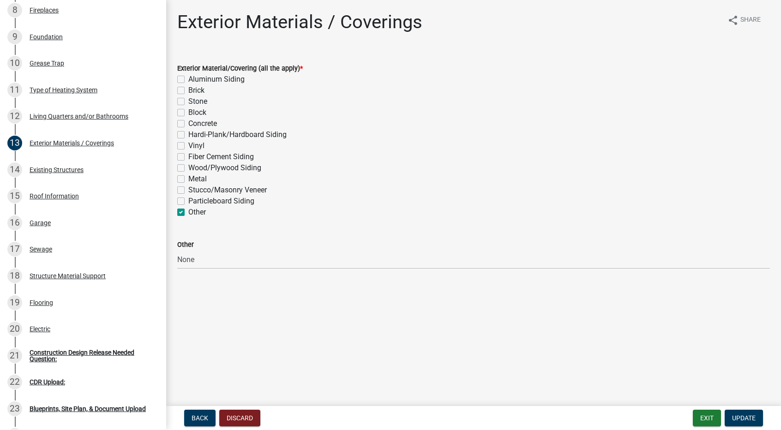
click at [188, 180] on label "Metal" at bounding box center [197, 179] width 18 height 11
click at [188, 180] on input "Metal" at bounding box center [191, 177] width 6 height 6
checkbox input "true"
checkbox input "false"
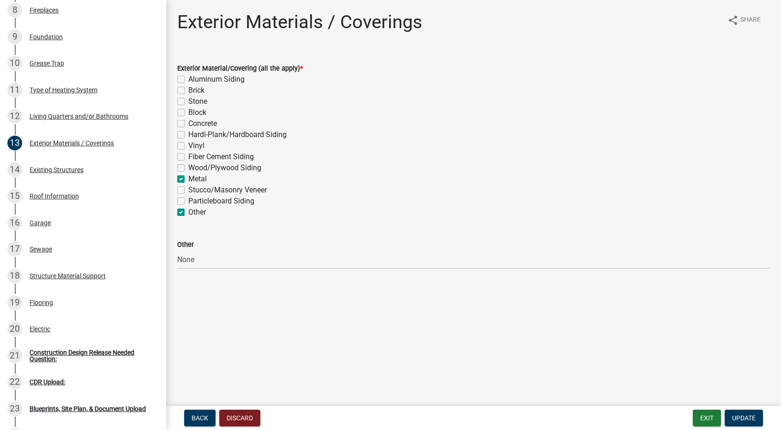
checkbox input "false"
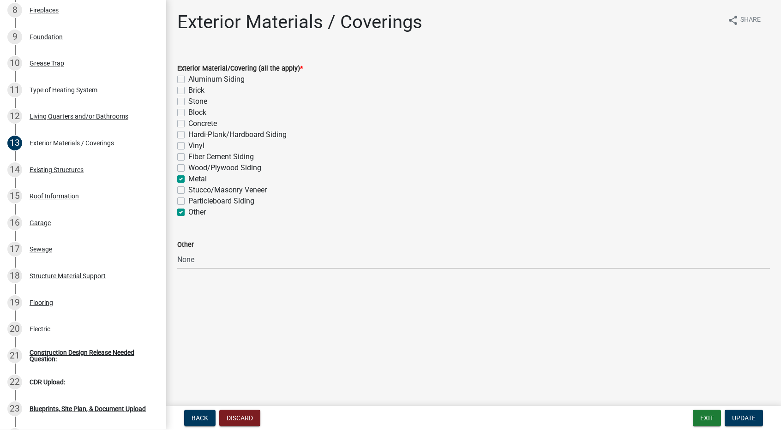
checkbox input "false"
checkbox input "true"
checkbox input "false"
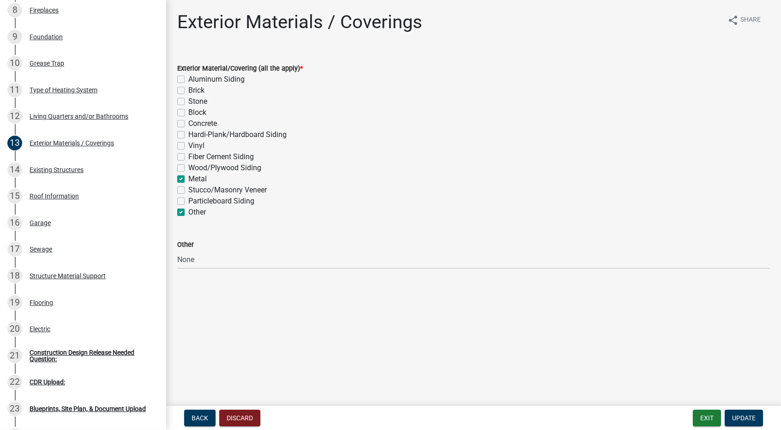
click at [188, 212] on label "Other" at bounding box center [197, 212] width 18 height 11
click at [188, 212] on input "Other" at bounding box center [191, 210] width 6 height 6
checkbox input "false"
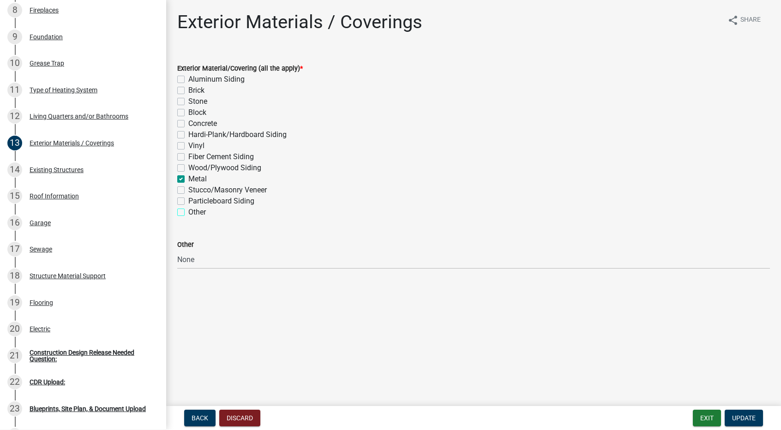
checkbox input "false"
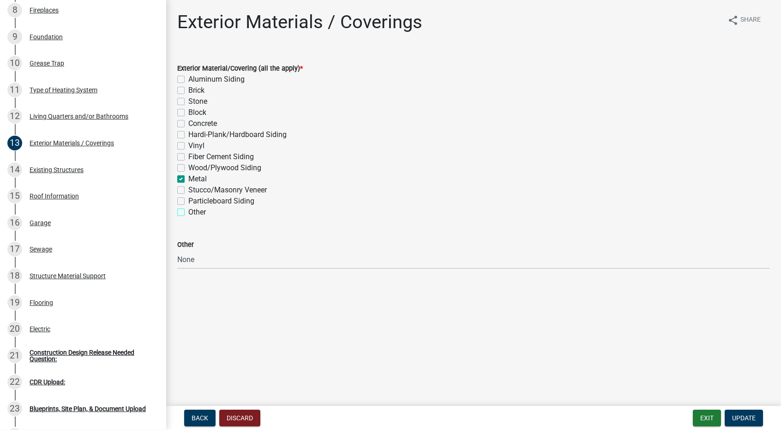
checkbox input "false"
checkbox input "true"
checkbox input "false"
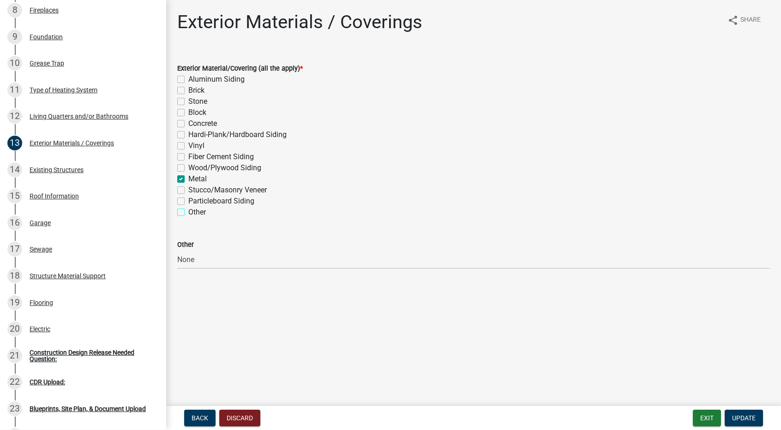
checkbox input "false"
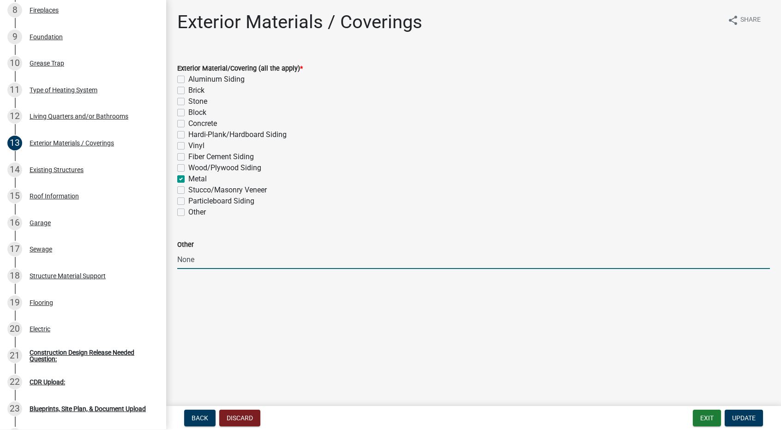
click at [211, 263] on input "None" at bounding box center [473, 259] width 593 height 19
click at [210, 263] on input "None" at bounding box center [473, 259] width 593 height 19
click at [294, 148] on div "Vinyl" at bounding box center [473, 145] width 593 height 11
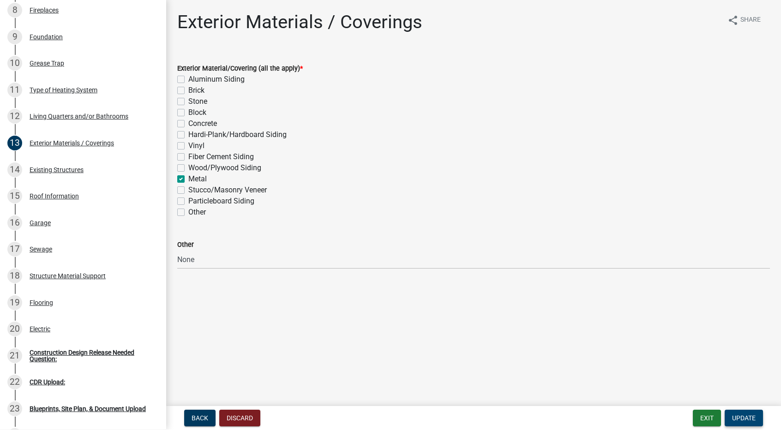
click at [749, 416] on span "Update" at bounding box center [744, 418] width 24 height 7
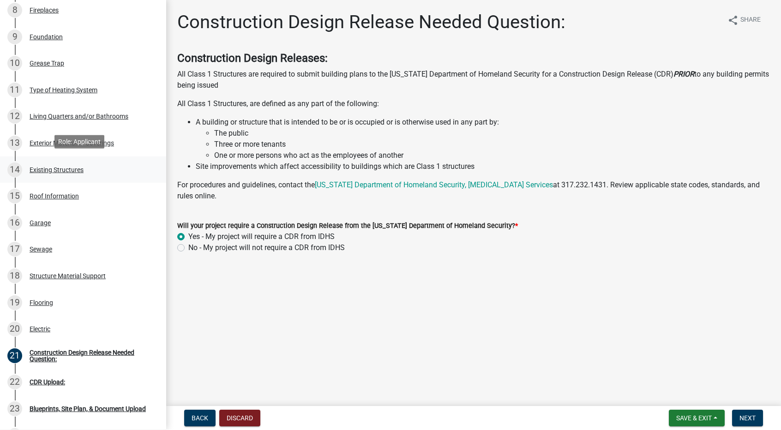
click at [56, 169] on div "Existing Structures" at bounding box center [57, 170] width 54 height 6
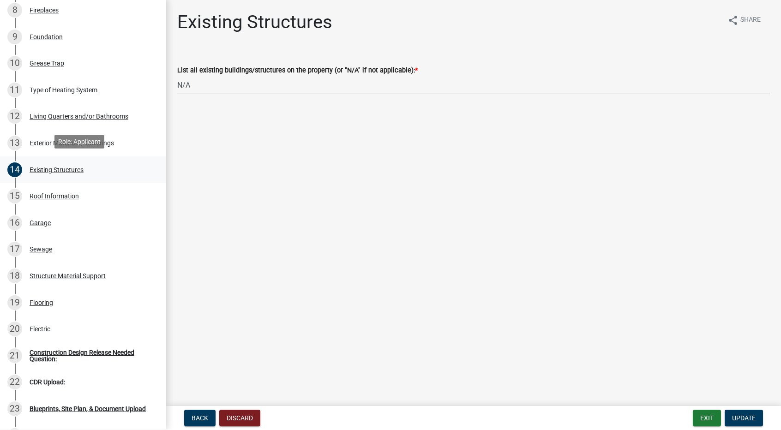
scroll to position [369, 0]
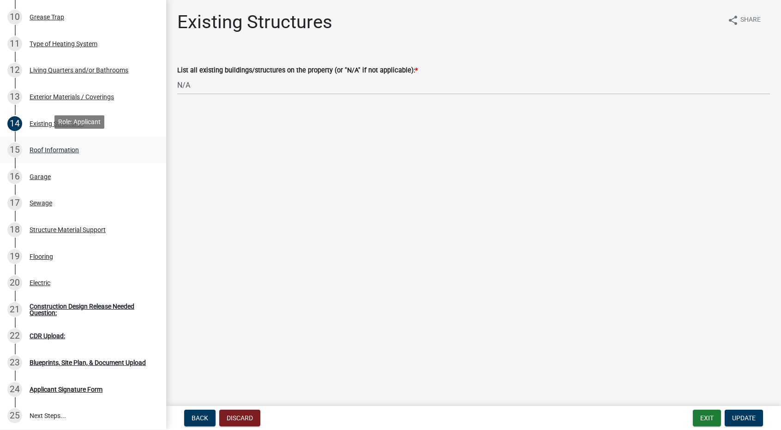
click at [65, 147] on div "Roof Information" at bounding box center [54, 150] width 49 height 6
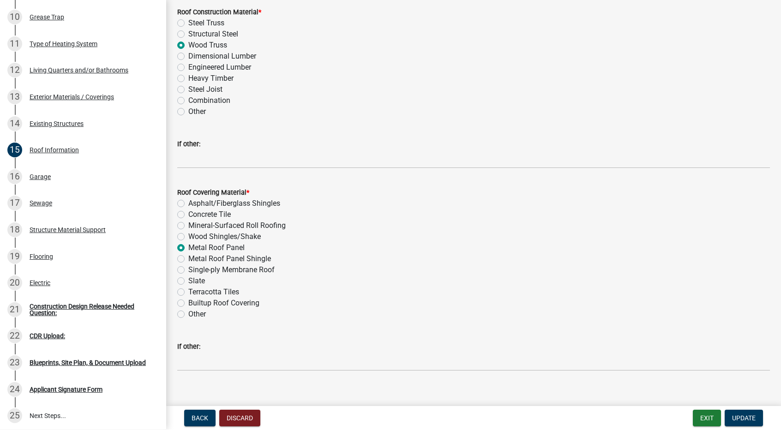
scroll to position [68, 0]
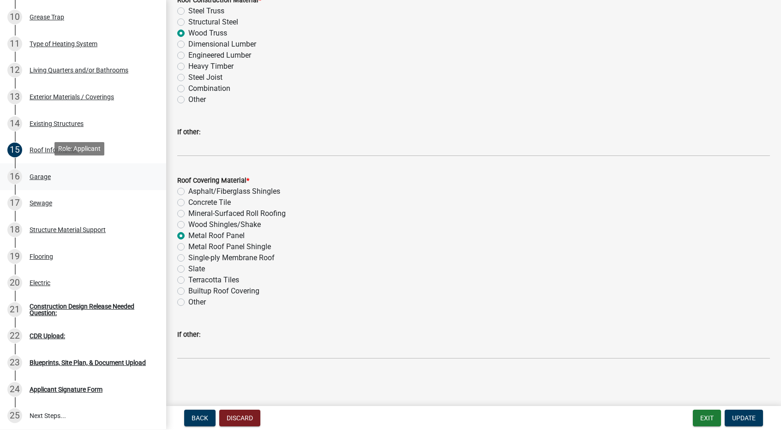
click at [39, 176] on div "Garage" at bounding box center [40, 177] width 21 height 6
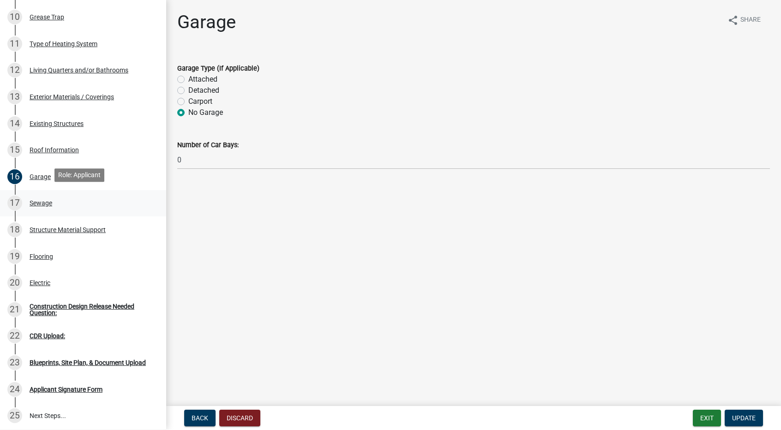
click at [36, 202] on div "Sewage" at bounding box center [41, 203] width 23 height 6
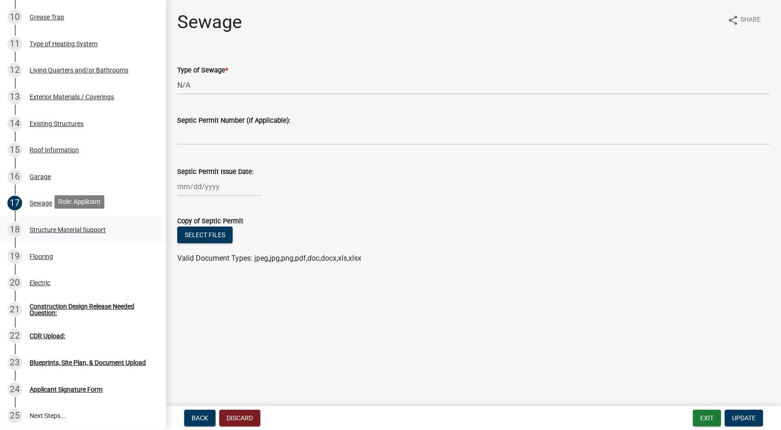
click at [62, 228] on div "Structure Material Support" at bounding box center [68, 230] width 76 height 6
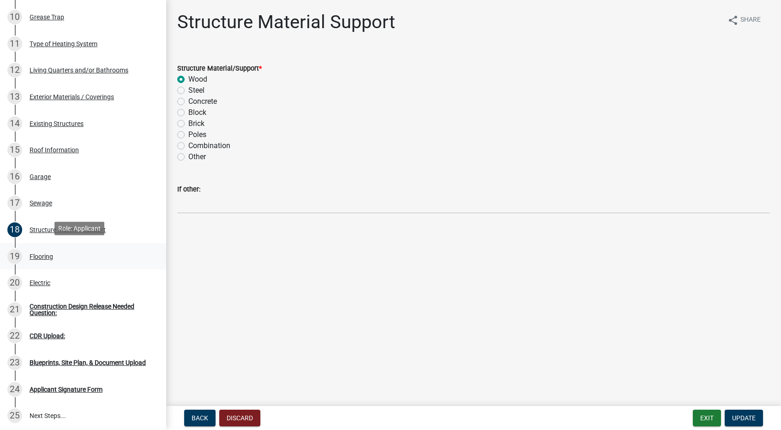
click at [47, 254] on div "Flooring" at bounding box center [42, 257] width 24 height 6
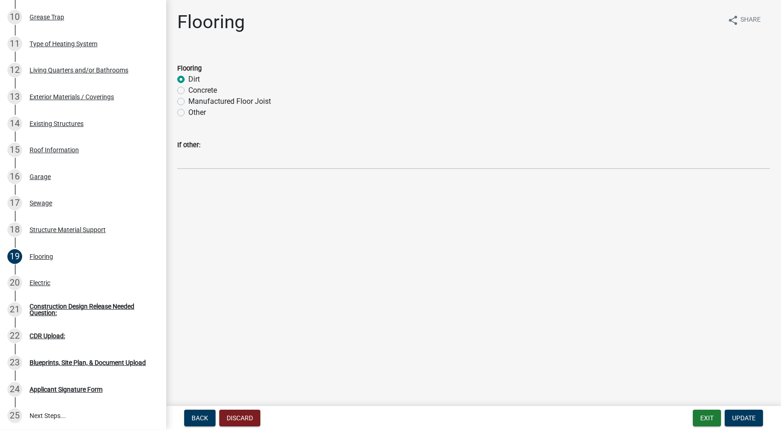
click at [188, 113] on label "Other" at bounding box center [197, 112] width 18 height 11
click at [188, 113] on input "Other" at bounding box center [191, 110] width 6 height 6
radio input "true"
click at [188, 81] on label "Dirt" at bounding box center [194, 79] width 12 height 11
click at [188, 80] on input "Dirt" at bounding box center [191, 77] width 6 height 6
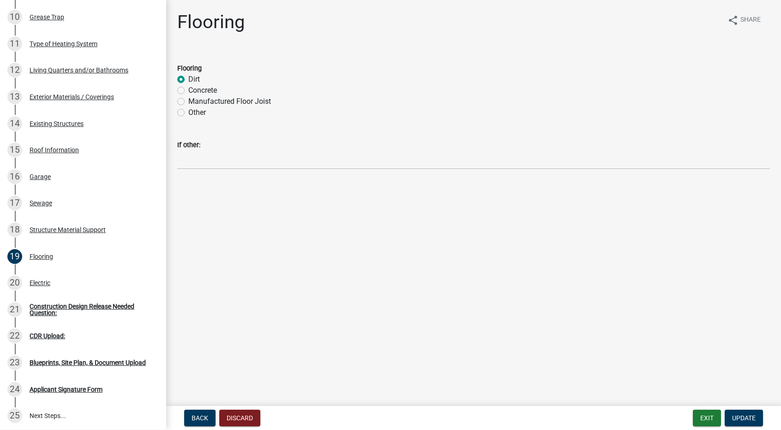
radio input "true"
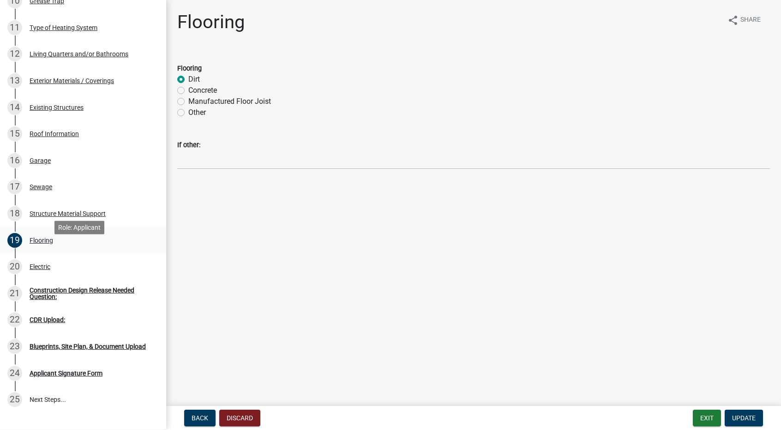
scroll to position [416, 0]
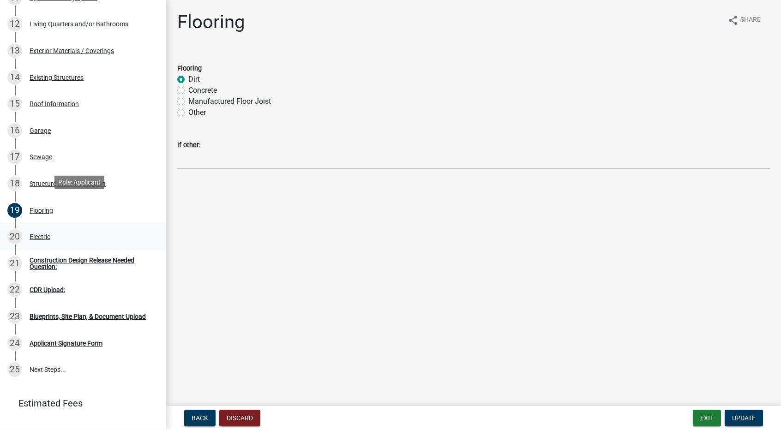
click at [42, 237] on div "Electric" at bounding box center [40, 237] width 21 height 6
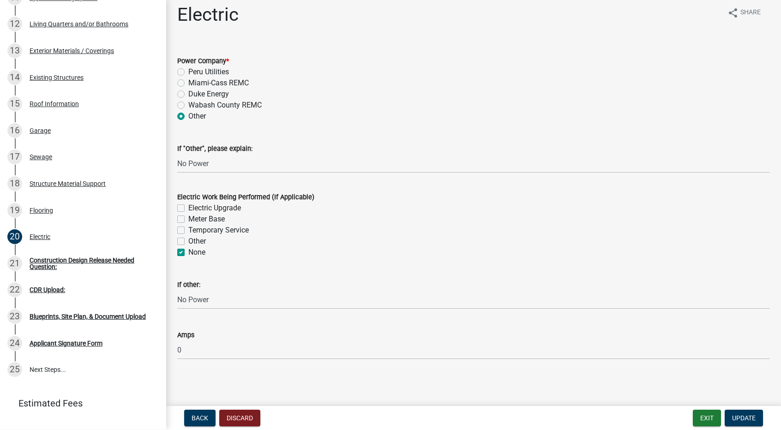
scroll to position [8, 0]
click at [44, 261] on div "Construction Design Release Needed Question:" at bounding box center [91, 263] width 122 height 13
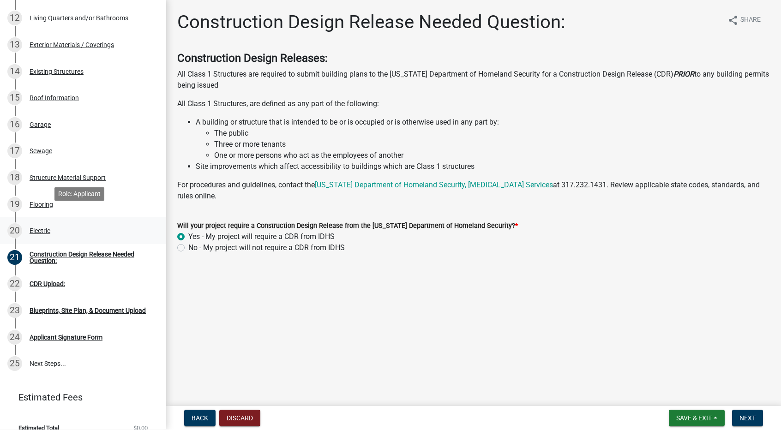
scroll to position [431, 0]
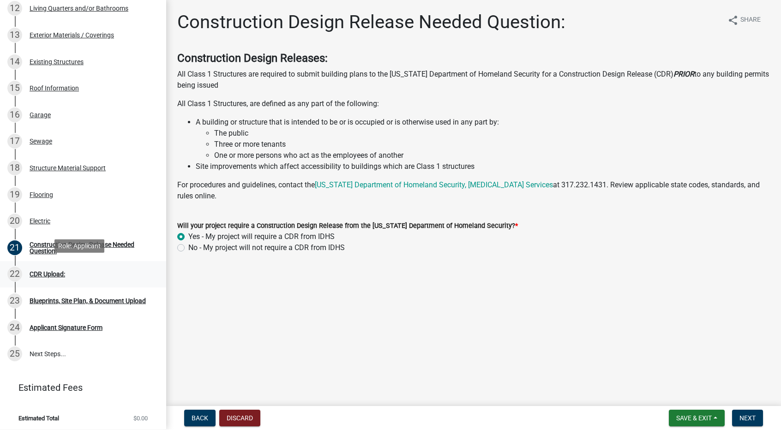
click at [48, 271] on div "CDR Upload:" at bounding box center [48, 274] width 36 height 6
click at [49, 272] on div "CDR Upload:" at bounding box center [48, 274] width 36 height 6
click at [51, 245] on div "Construction Design Release Needed Question:" at bounding box center [91, 248] width 122 height 13
click at [759, 419] on button "Next" at bounding box center [747, 418] width 31 height 17
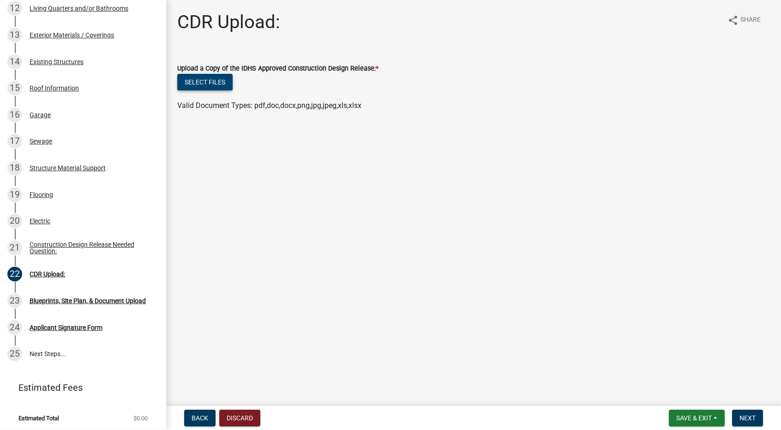
click at [216, 84] on button "Select files" at bounding box center [204, 82] width 55 height 17
click at [224, 134] on main "CDR Upload: share Share Upload a Copy of the IDHS Approved Construction Design …" at bounding box center [473, 201] width 615 height 403
click at [203, 80] on button "Select files" at bounding box center [204, 82] width 55 height 17
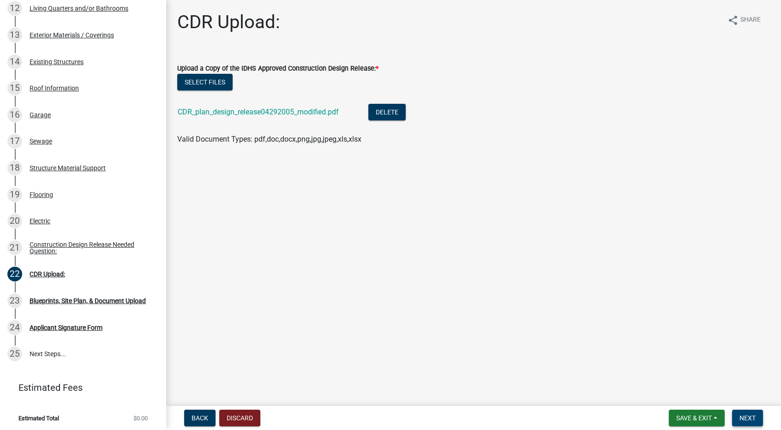
click at [750, 419] on span "Next" at bounding box center [748, 418] width 16 height 7
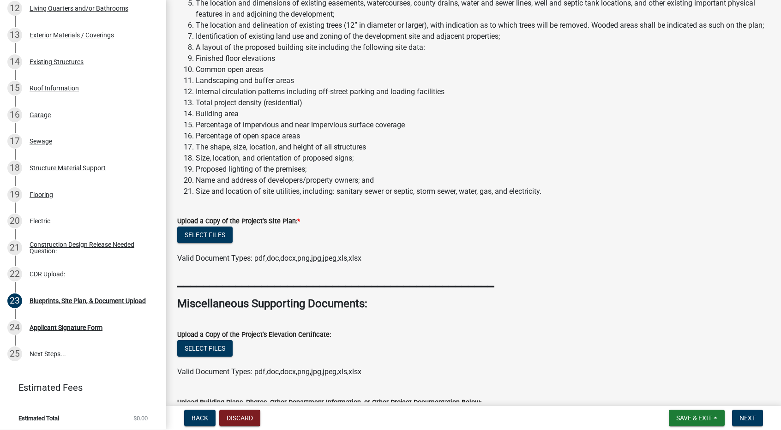
scroll to position [0, 0]
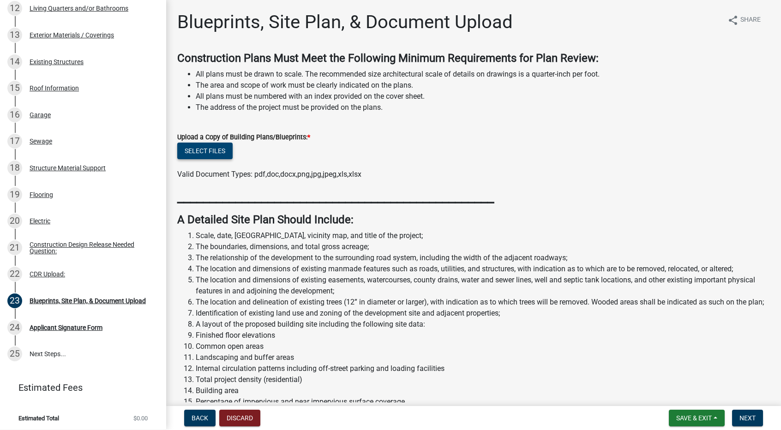
click at [218, 150] on button "Select files" at bounding box center [204, 151] width 55 height 17
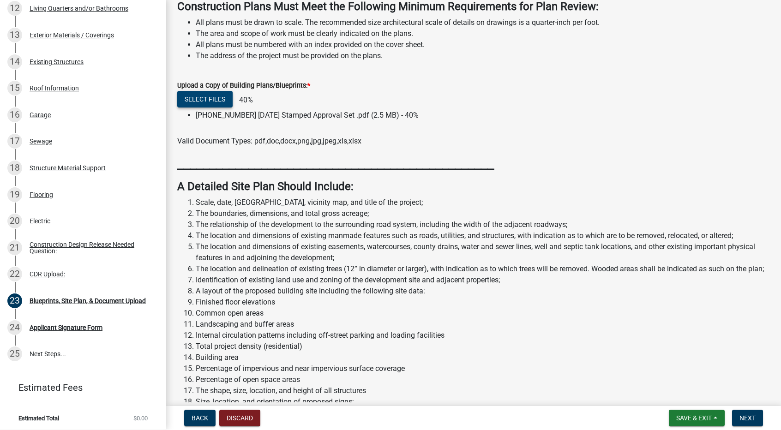
scroll to position [277, 0]
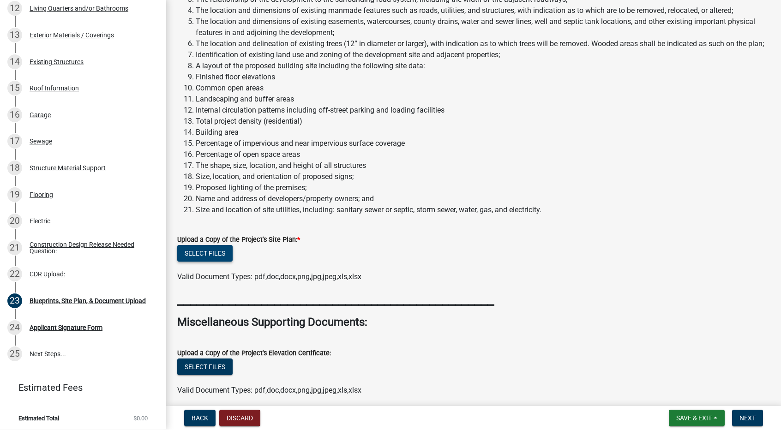
click at [218, 262] on button "Select files" at bounding box center [204, 253] width 55 height 17
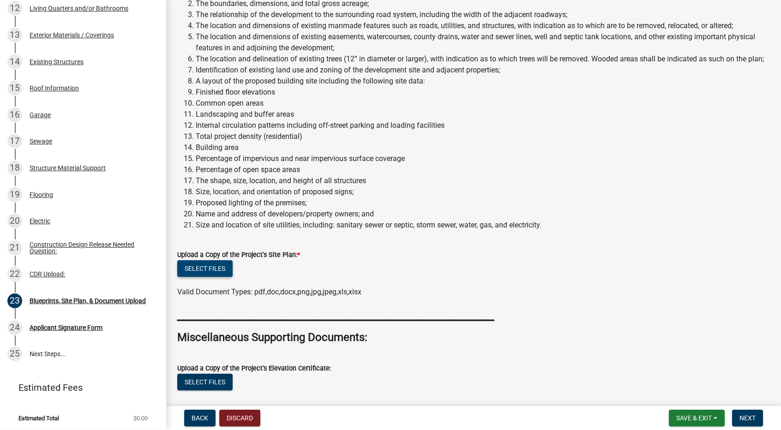
scroll to position [292, 0]
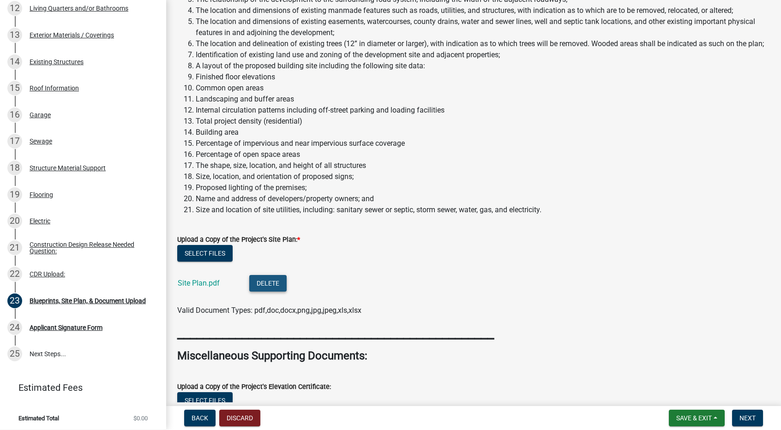
click at [276, 292] on button "Delete" at bounding box center [267, 283] width 37 height 17
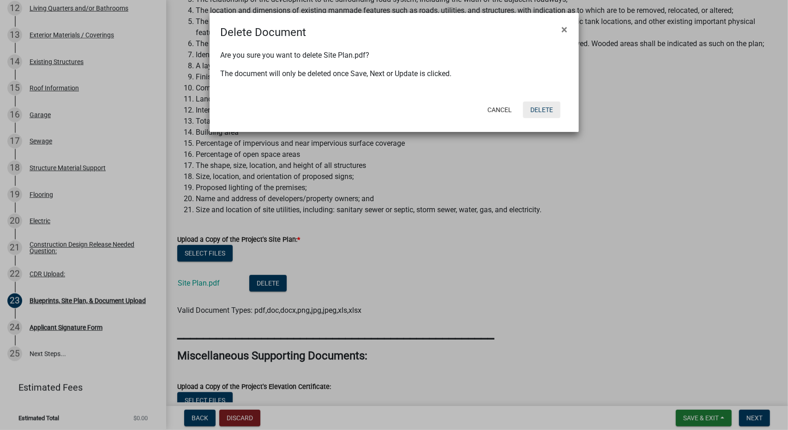
click at [539, 109] on button "Delete" at bounding box center [541, 110] width 37 height 17
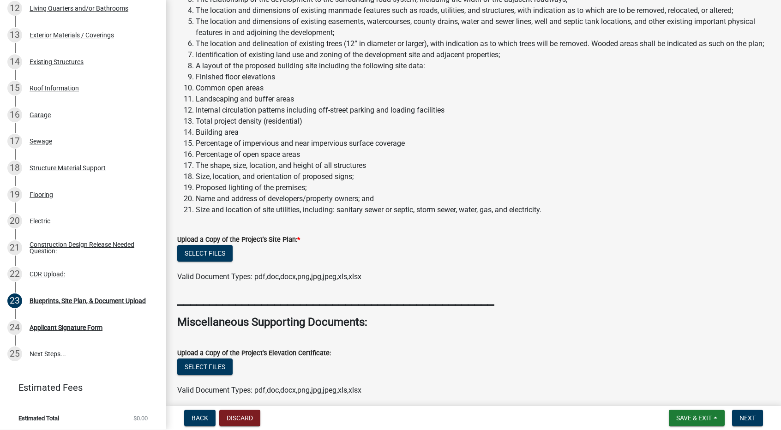
drag, startPoint x: 243, startPoint y: 188, endPoint x: 243, endPoint y: 193, distance: 5.5
click at [243, 182] on li "Size, location, and orientation of proposed signs;" at bounding box center [483, 176] width 574 height 11
click at [216, 262] on button "Select files" at bounding box center [204, 253] width 55 height 17
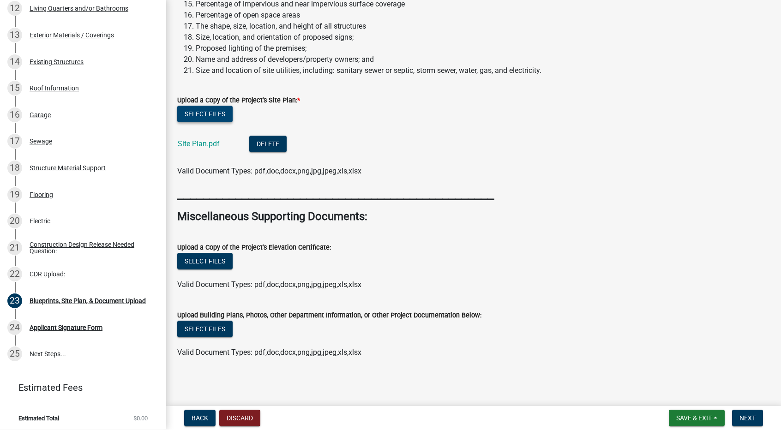
scroll to position [443, 0]
click at [223, 332] on button "Select files" at bounding box center [204, 329] width 55 height 17
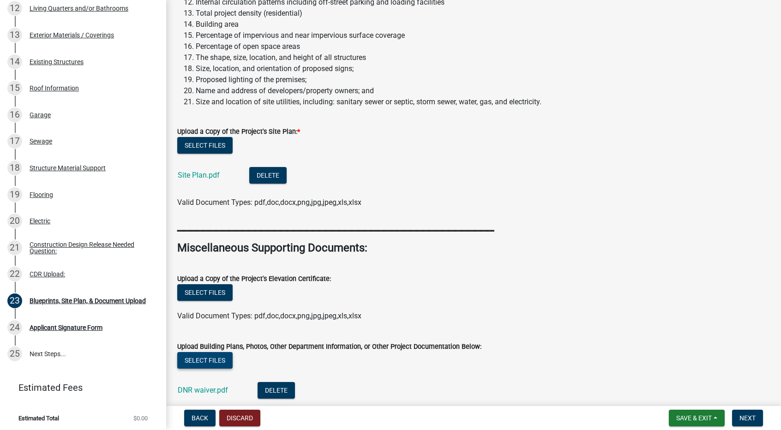
scroll to position [510, 0]
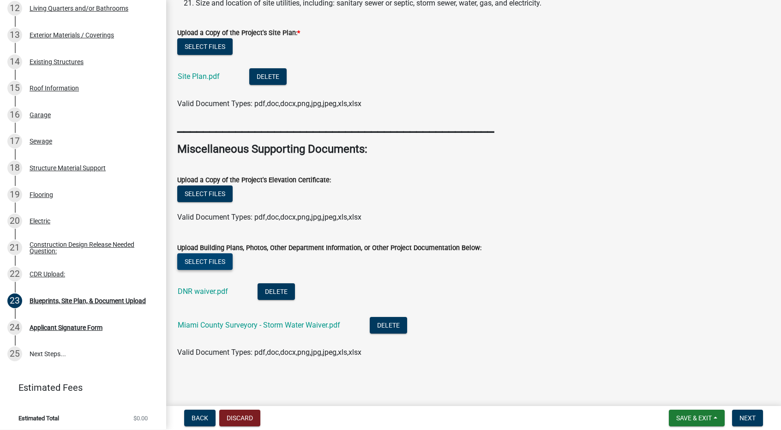
click at [222, 262] on button "Select files" at bounding box center [204, 262] width 55 height 17
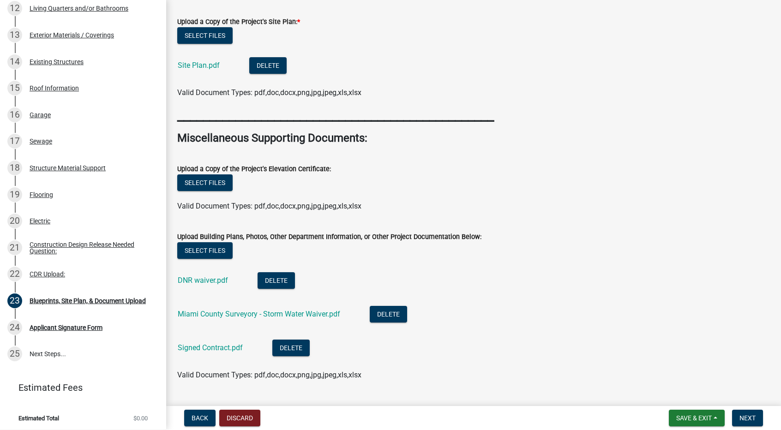
click at [587, 124] on h2 "_________________________________________________" at bounding box center [473, 116] width 593 height 18
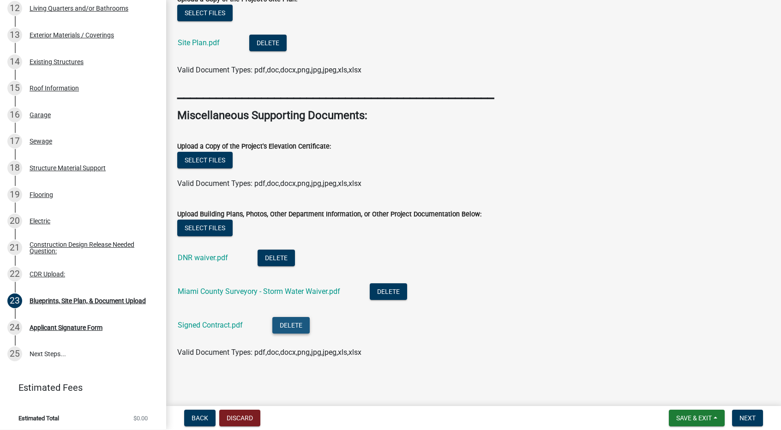
click at [294, 324] on button "Delete" at bounding box center [290, 325] width 37 height 17
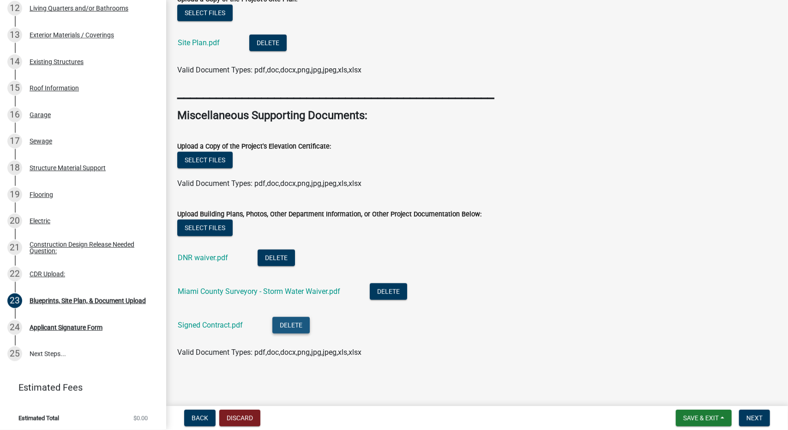
scroll to position [533, 0]
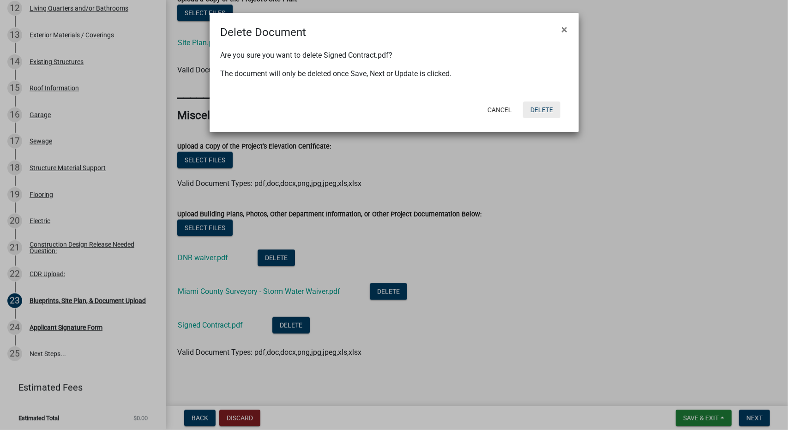
click at [549, 110] on button "Delete" at bounding box center [541, 110] width 37 height 17
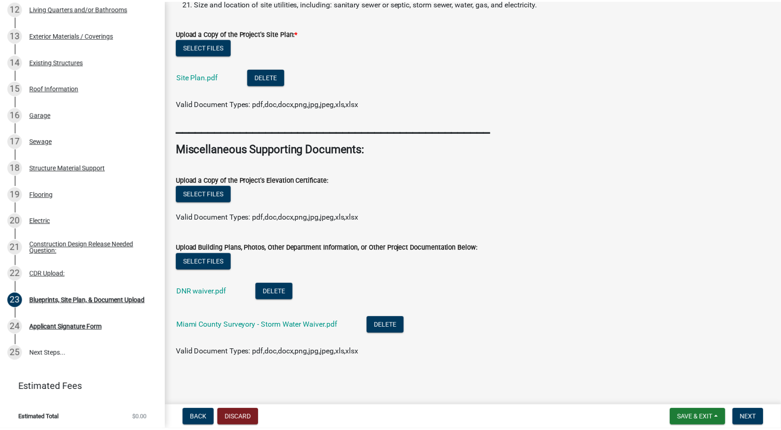
scroll to position [510, 0]
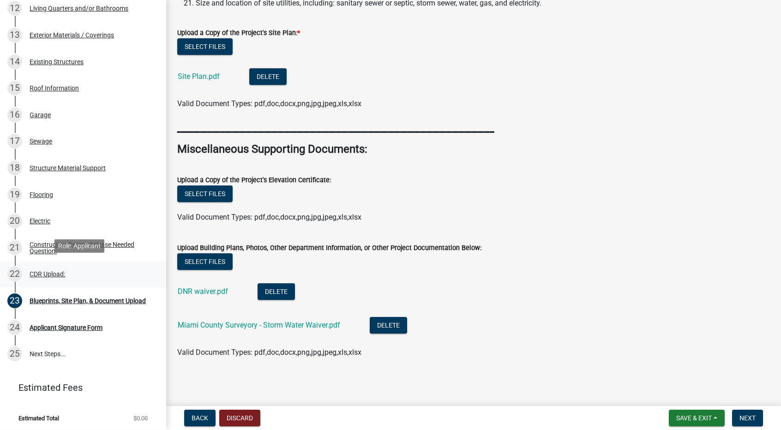
click at [51, 272] on div "CDR Upload:" at bounding box center [48, 274] width 36 height 6
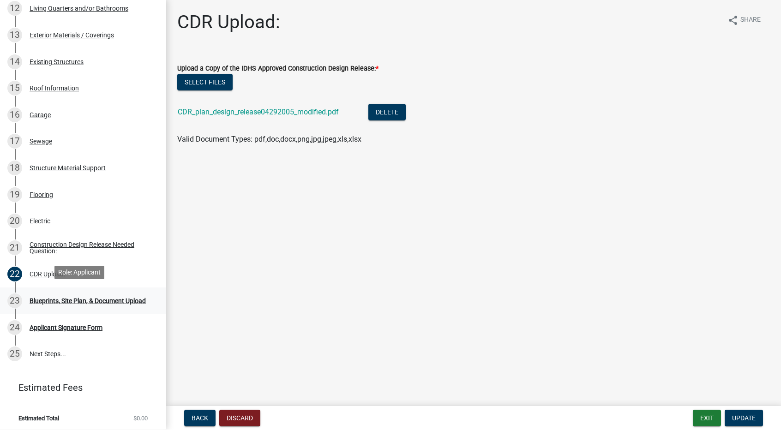
click at [54, 298] on div "Blueprints, Site Plan, & Document Upload" at bounding box center [88, 301] width 116 height 6
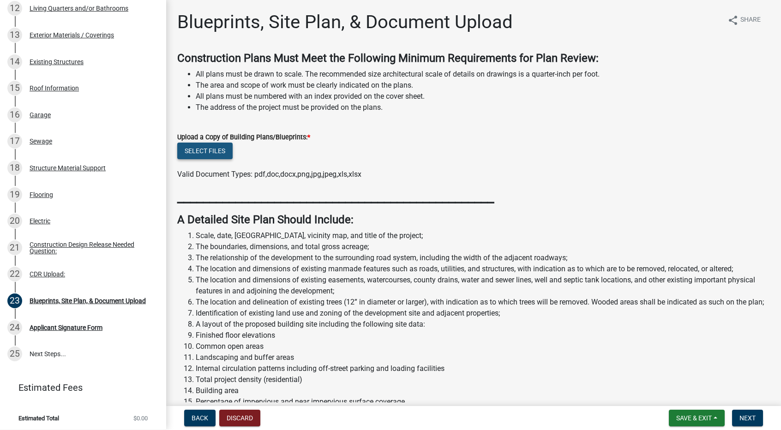
click at [226, 152] on button "Select files" at bounding box center [204, 151] width 55 height 17
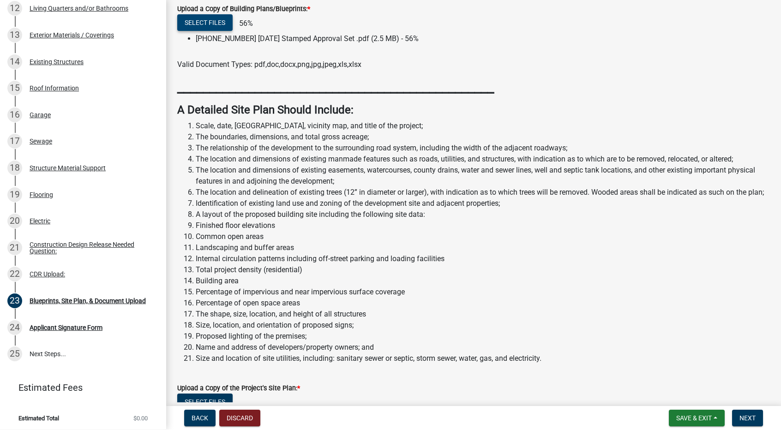
scroll to position [277, 0]
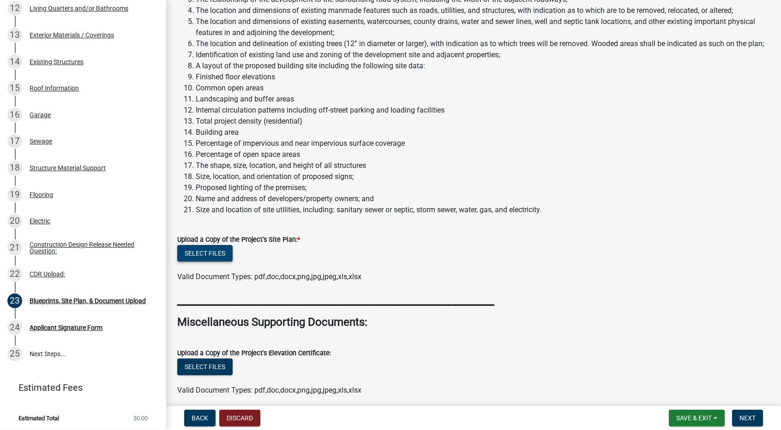
click at [206, 262] on button "Select files" at bounding box center [204, 253] width 55 height 17
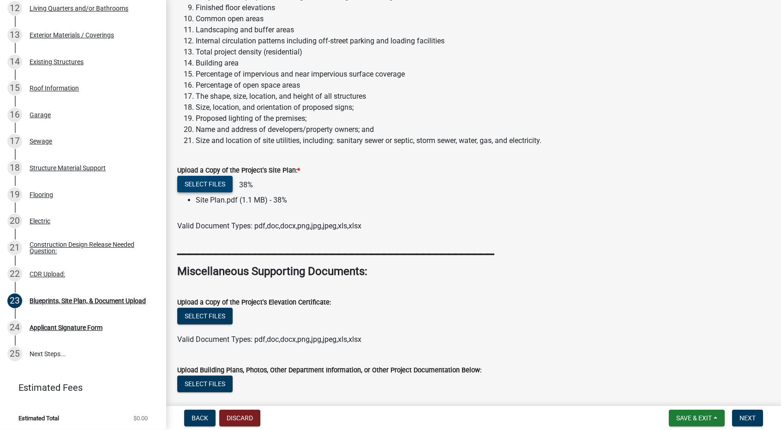
scroll to position [428, 0]
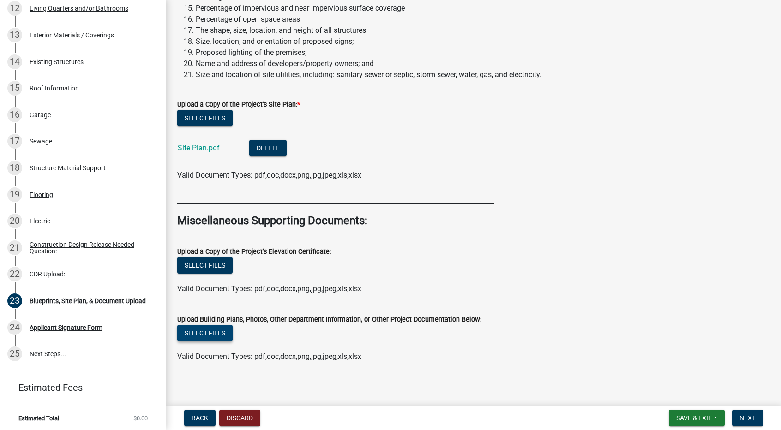
click at [216, 342] on button "Select files" at bounding box center [204, 333] width 55 height 17
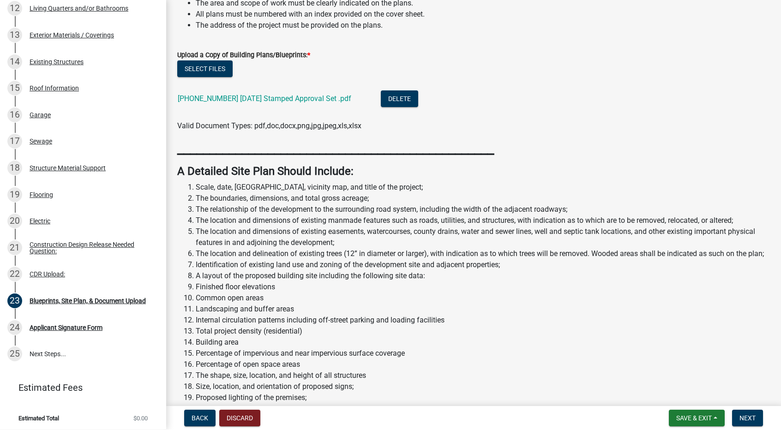
scroll to position [0, 0]
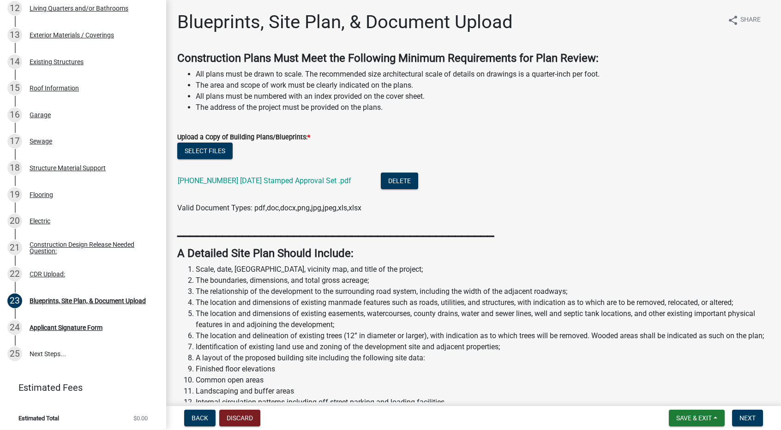
click at [214, 299] on li "The location and dimensions of existing manmade features such as roads, utiliti…" at bounding box center [483, 302] width 574 height 11
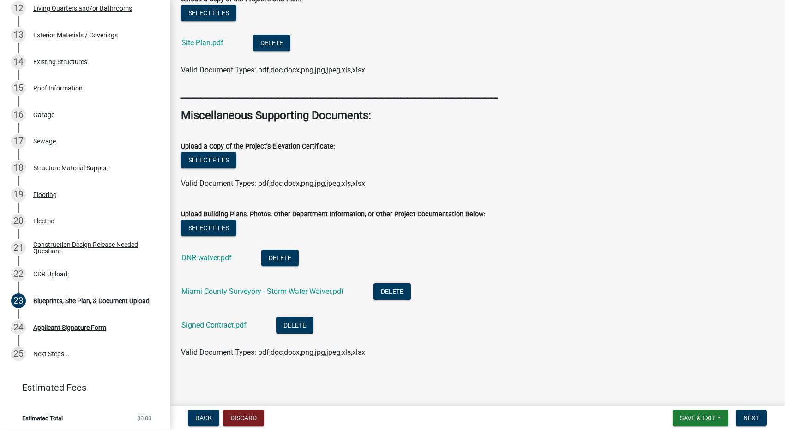
scroll to position [544, 0]
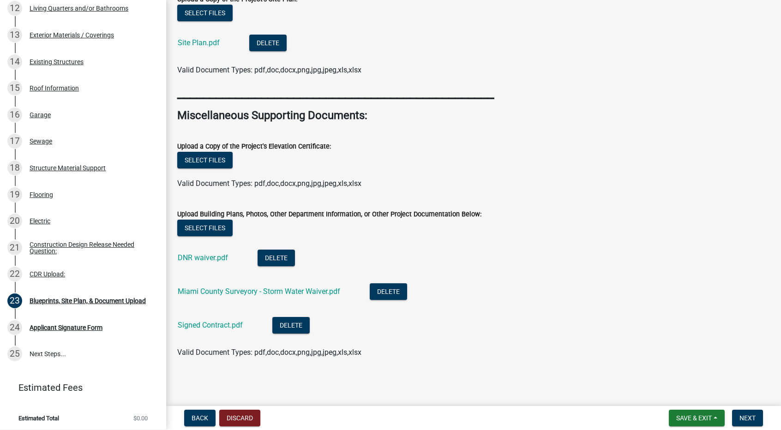
click at [238, 304] on li "Miami County Surveyory - Storm Water Waiver.pdf Delete" at bounding box center [473, 293] width 593 height 34
click at [378, 287] on button "Delete" at bounding box center [388, 292] width 37 height 17
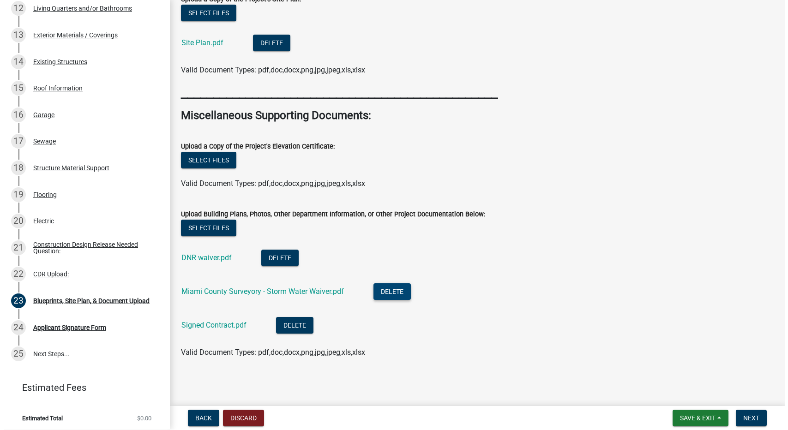
scroll to position [533, 0]
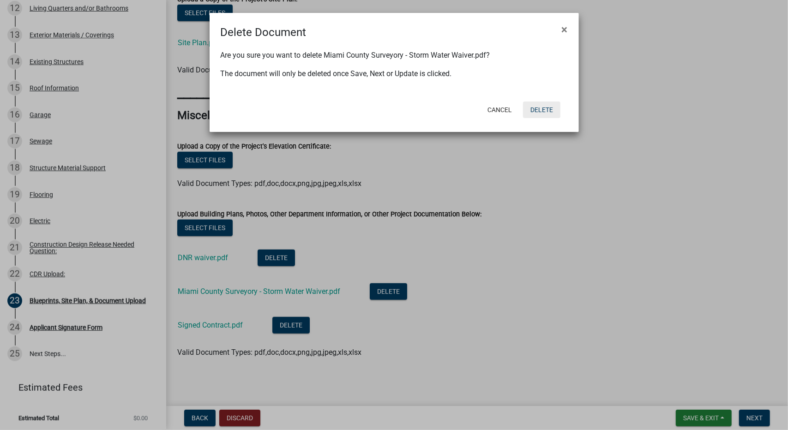
click at [544, 107] on button "Delete" at bounding box center [541, 110] width 37 height 17
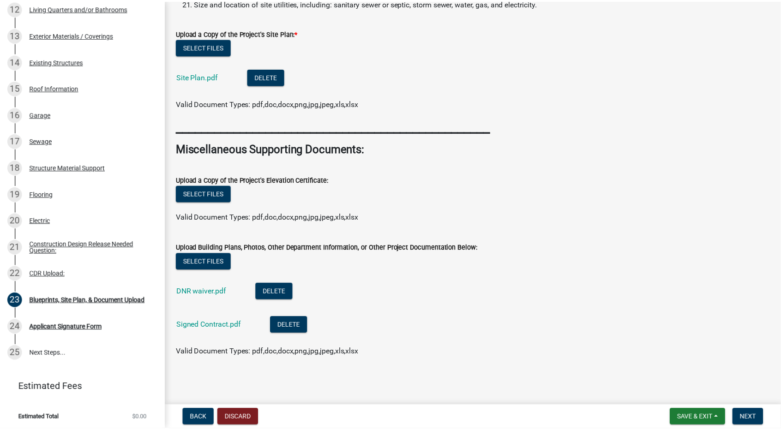
scroll to position [510, 0]
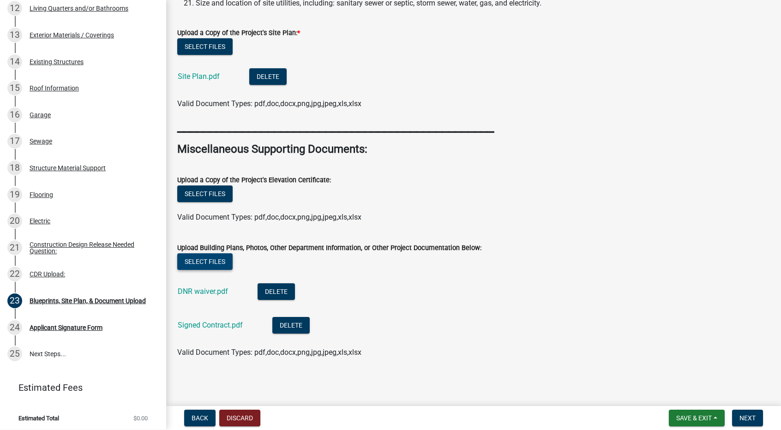
click at [206, 268] on button "Select files" at bounding box center [204, 262] width 55 height 17
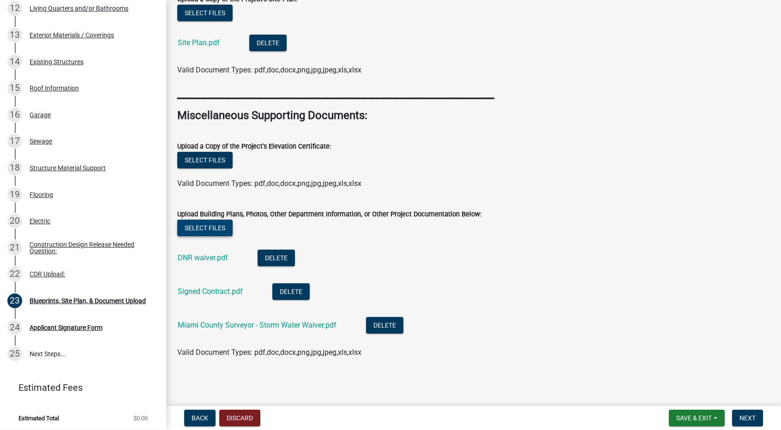
scroll to position [544, 0]
drag, startPoint x: 506, startPoint y: 221, endPoint x: 464, endPoint y: 217, distance: 42.3
click at [506, 221] on div "Select files" at bounding box center [473, 229] width 593 height 19
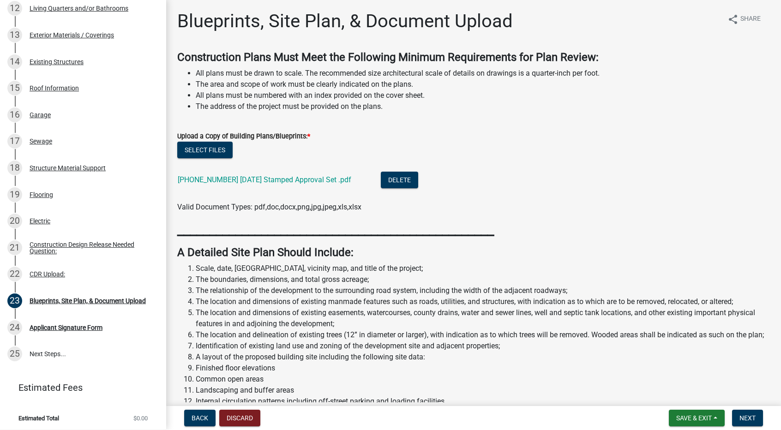
scroll to position [0, 0]
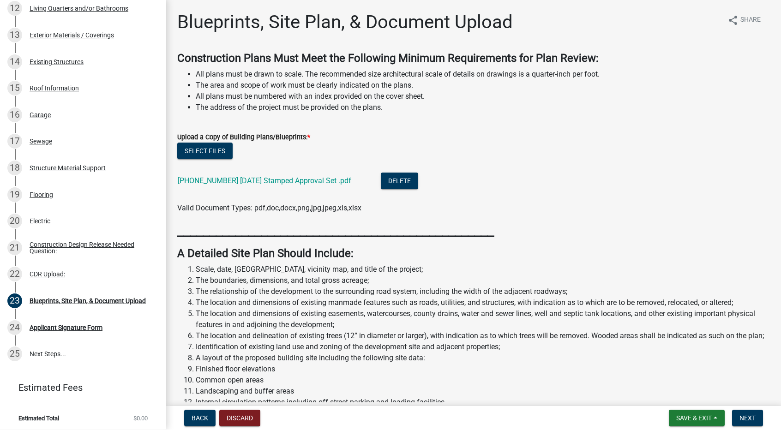
click at [230, 247] on strong "A Detailed Site Plan Should Include:" at bounding box center [265, 253] width 176 height 13
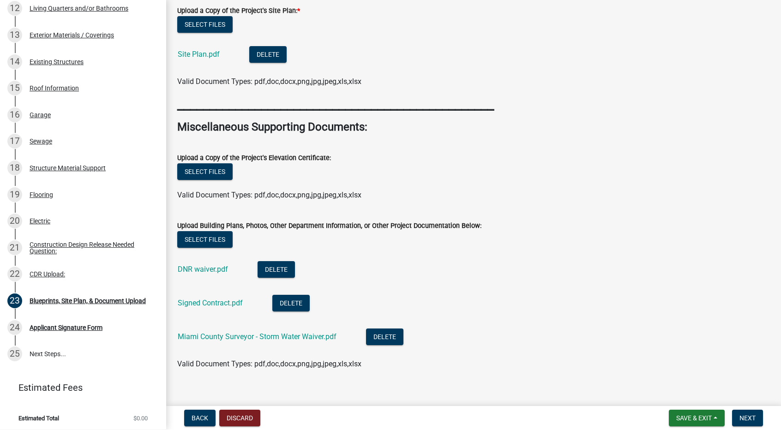
scroll to position [544, 0]
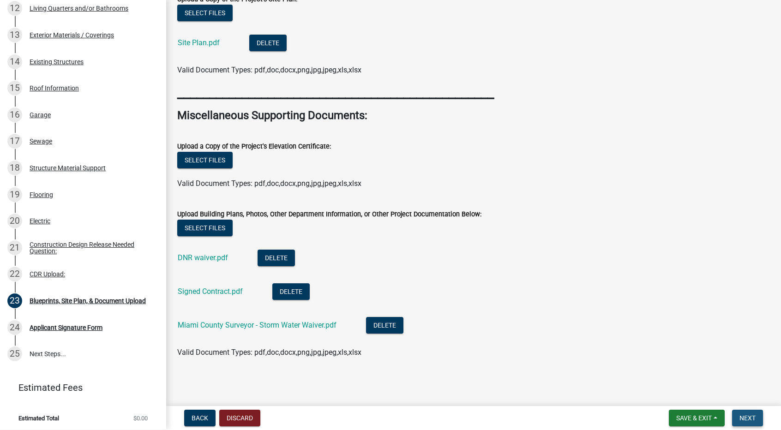
click at [752, 419] on span "Next" at bounding box center [748, 418] width 16 height 7
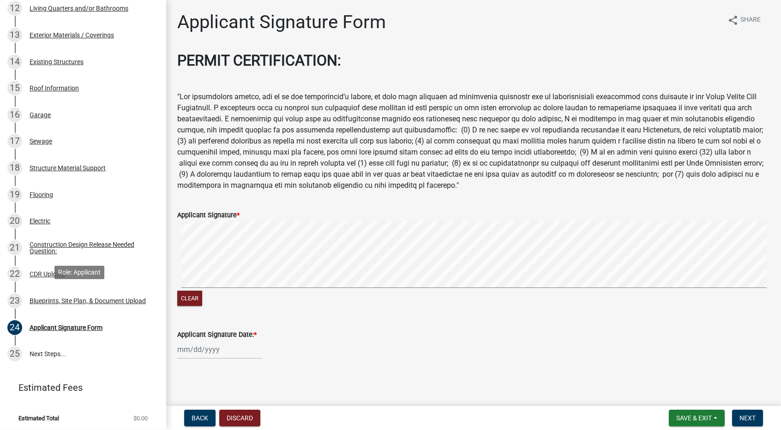
click at [50, 298] on div "Blueprints, Site Plan, & Document Upload" at bounding box center [88, 301] width 116 height 6
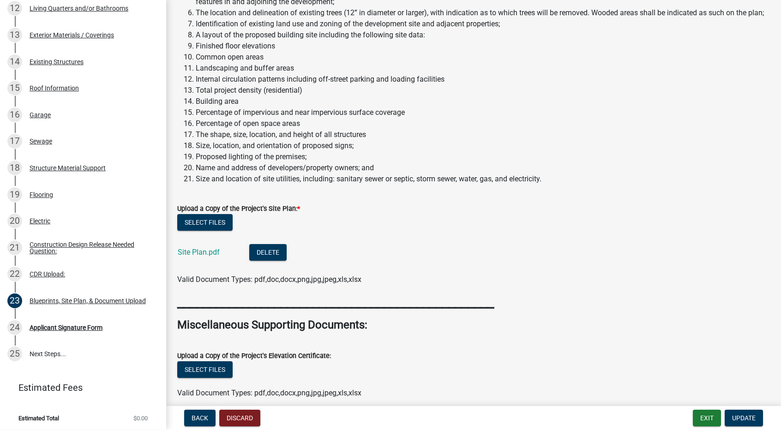
scroll to position [544, 0]
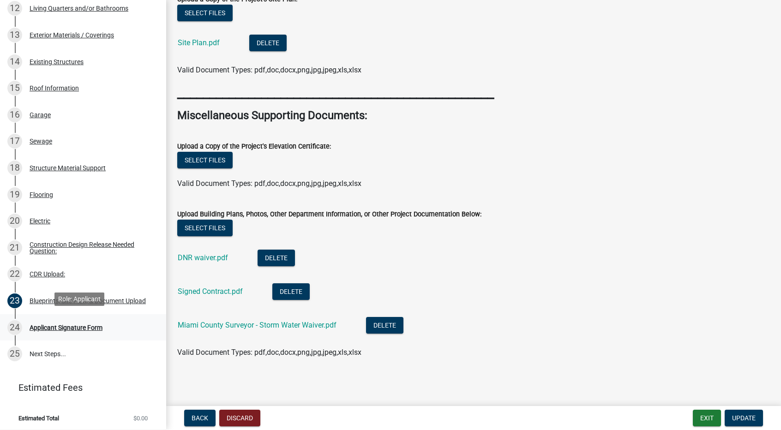
click at [81, 325] on div "Applicant Signature Form" at bounding box center [66, 328] width 73 height 6
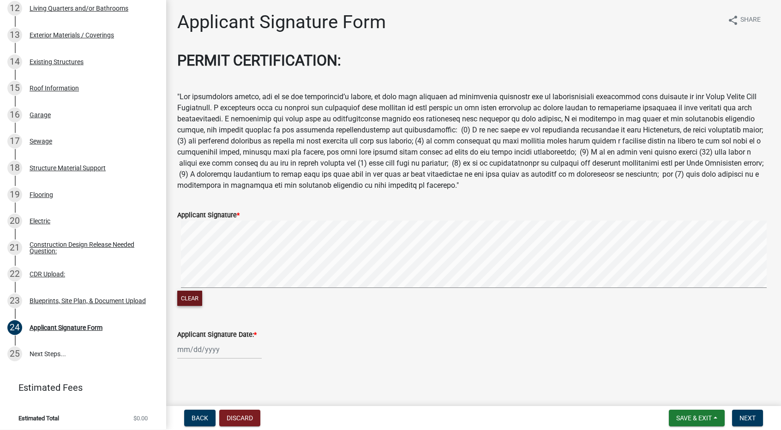
click at [190, 302] on button "Clear" at bounding box center [189, 298] width 25 height 15
click at [217, 351] on div at bounding box center [219, 348] width 85 height 19
select select "10"
select select "2025"
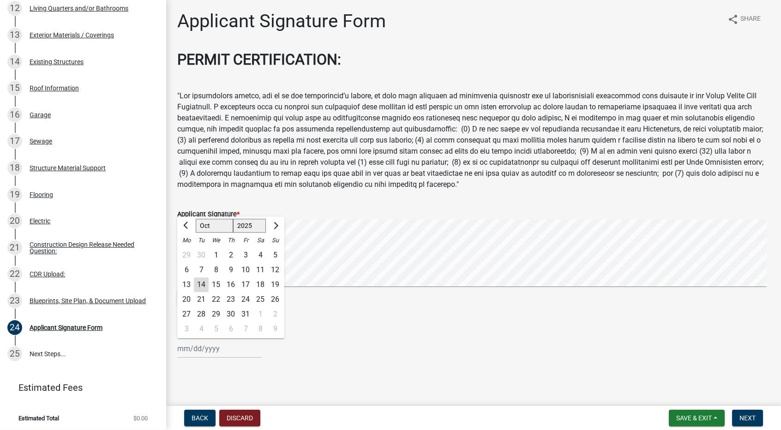
click at [203, 285] on div "14" at bounding box center [201, 285] width 15 height 15
type input "[DATE]"
click at [360, 330] on div "Applicant Signature Date: *" at bounding box center [473, 333] width 593 height 11
drag, startPoint x: 188, startPoint y: 302, endPoint x: 195, endPoint y: 289, distance: 15.3
click at [190, 300] on button "Clear" at bounding box center [189, 297] width 25 height 15
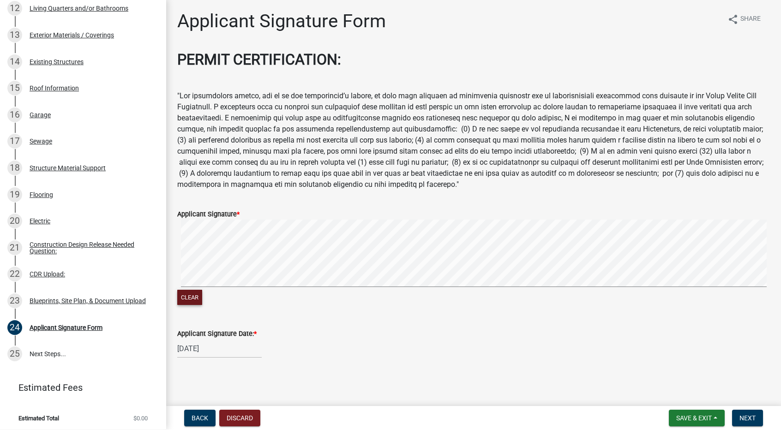
click at [231, 302] on div "Clear" at bounding box center [473, 263] width 593 height 87
click at [337, 342] on div "[DATE]" at bounding box center [473, 349] width 593 height 19
click at [331, 326] on div "Applicant Signature Date: * [DATE]" at bounding box center [473, 337] width 593 height 43
click at [523, 366] on wm-data-entity-input "Applicant Signature Date: * [DATE]" at bounding box center [473, 341] width 593 height 51
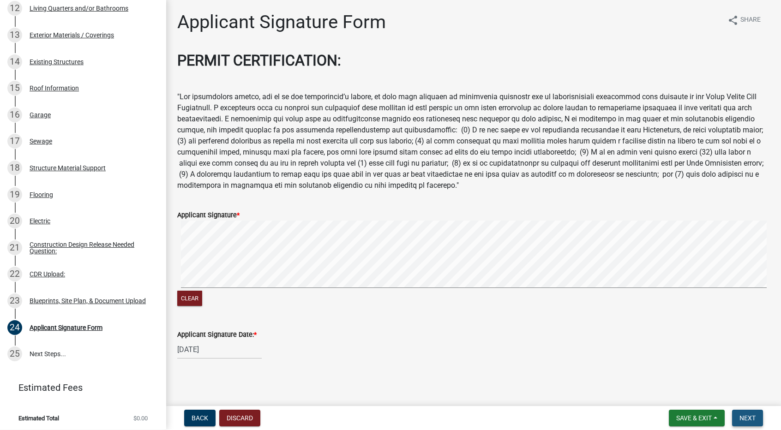
click at [757, 420] on button "Next" at bounding box center [747, 418] width 31 height 17
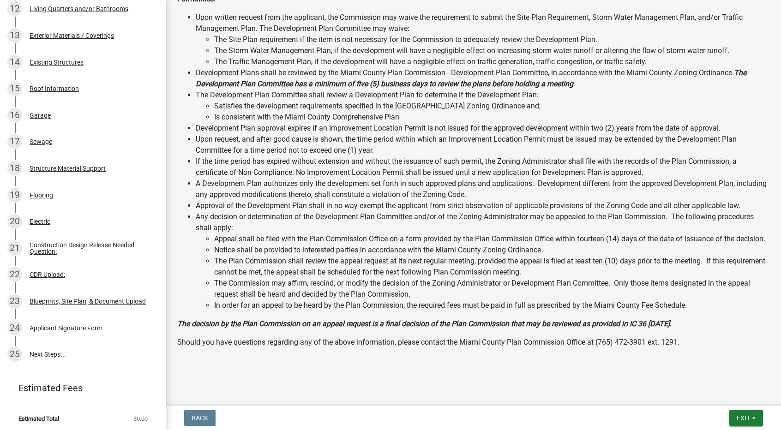
scroll to position [0, 0]
click at [760, 418] on button "Exit" at bounding box center [747, 418] width 34 height 17
click at [713, 375] on button "Save" at bounding box center [727, 372] width 74 height 22
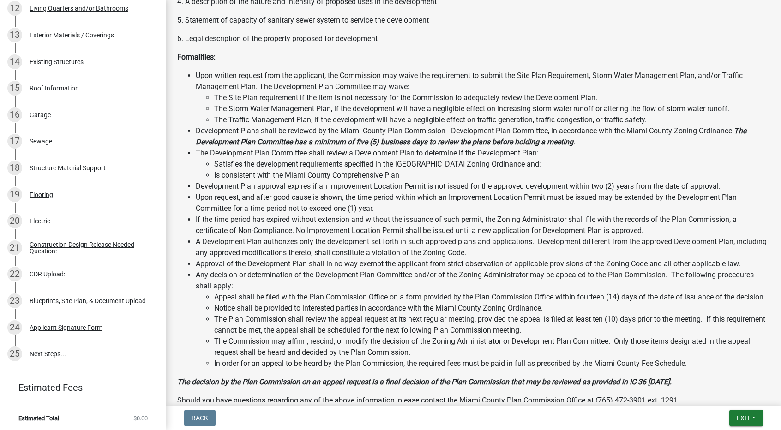
scroll to position [1091, 0]
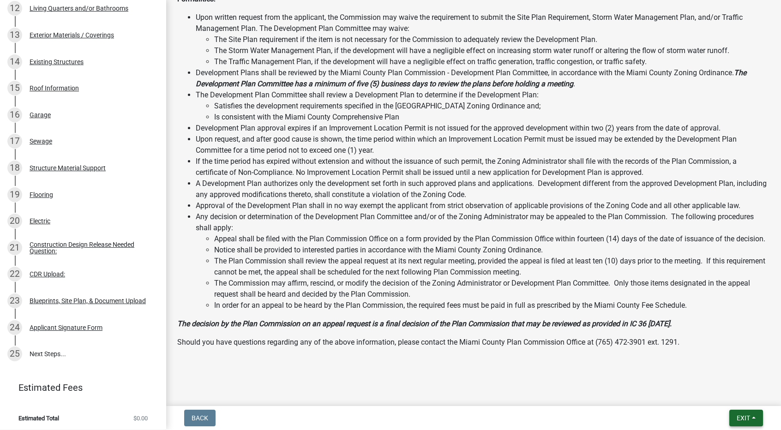
click at [745, 414] on button "Exit" at bounding box center [747, 418] width 34 height 17
click at [726, 393] on button "Save & Exit" at bounding box center [727, 394] width 74 height 22
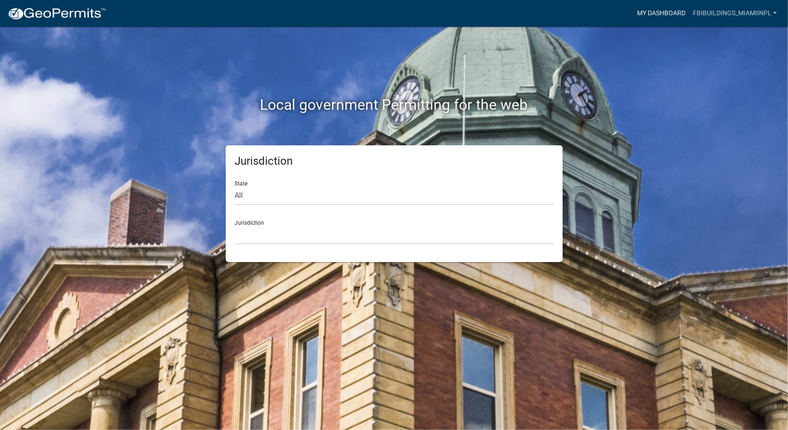
click at [671, 13] on link "My Dashboard" at bounding box center [662, 14] width 56 height 18
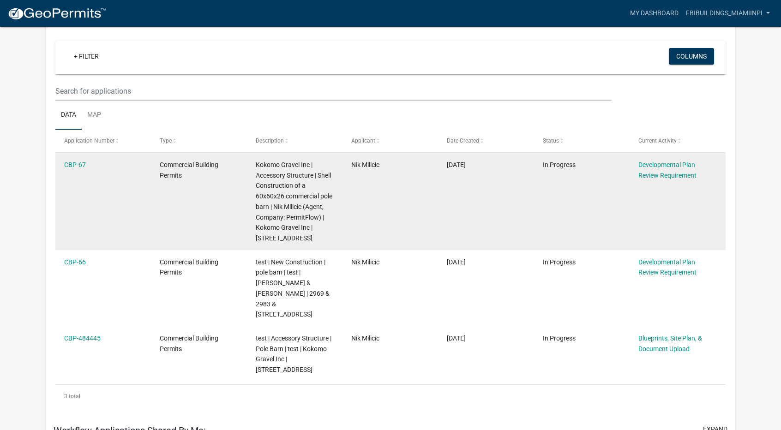
scroll to position [76, 0]
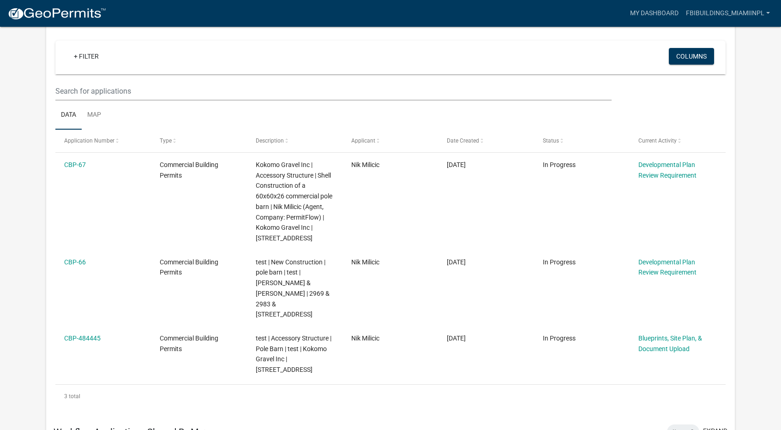
drag, startPoint x: 88, startPoint y: 167, endPoint x: 54, endPoint y: 166, distance: 34.2
click at [54, 166] on div "+ Filter Columns Data Map Application Number Type Description Applicant Date Cr…" at bounding box center [390, 220] width 689 height 393
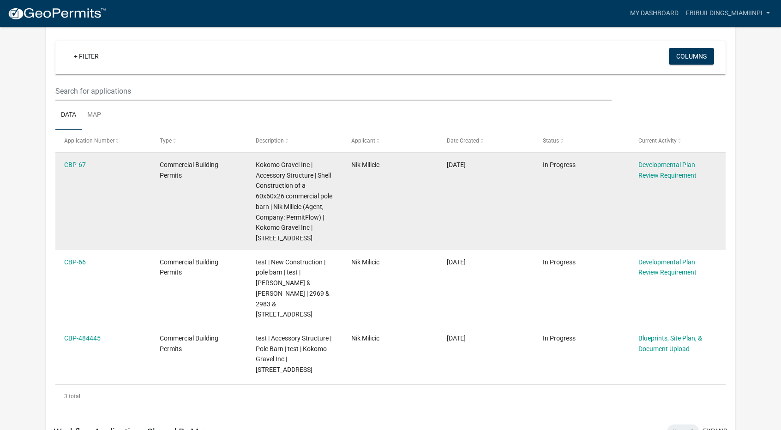
copy datatable-body-row "CBP-67"
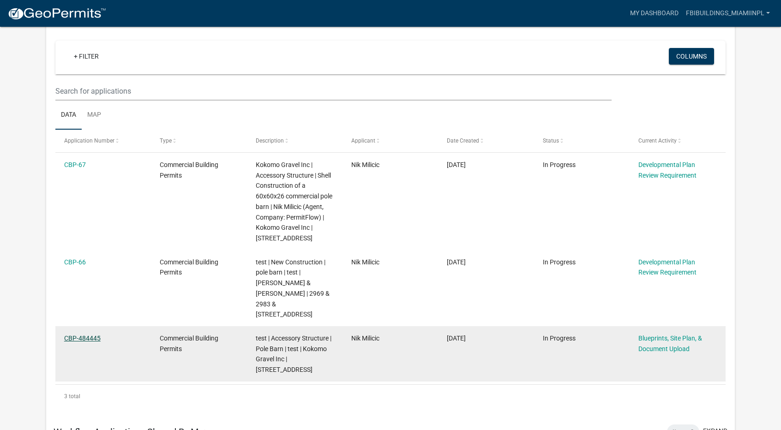
click at [90, 342] on link "CBP-484445" at bounding box center [82, 338] width 36 height 7
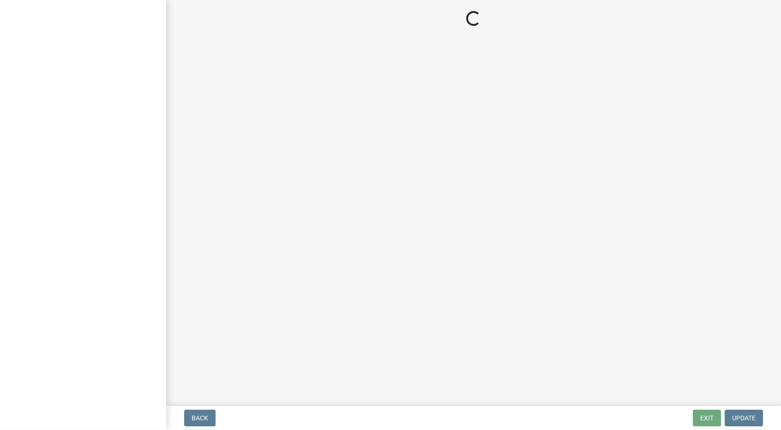
scroll to position [0, 0]
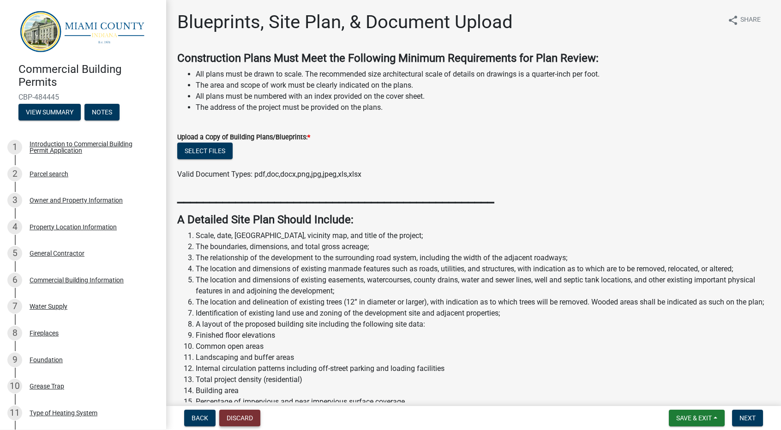
click at [254, 418] on button "Discard" at bounding box center [239, 418] width 41 height 17
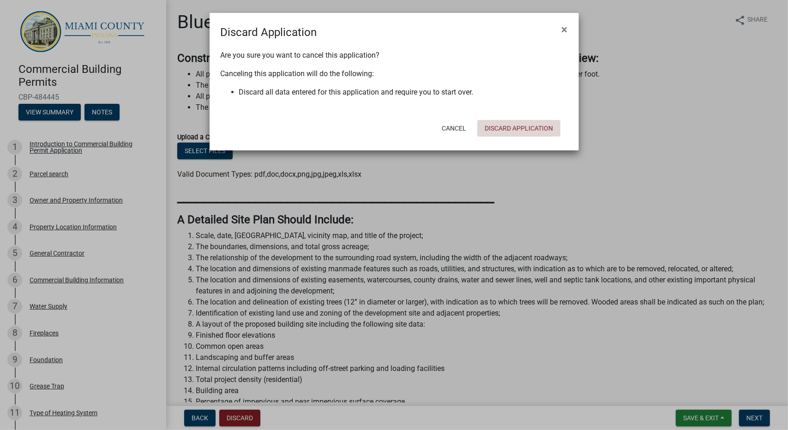
click at [507, 127] on button "Discard Application" at bounding box center [518, 128] width 83 height 17
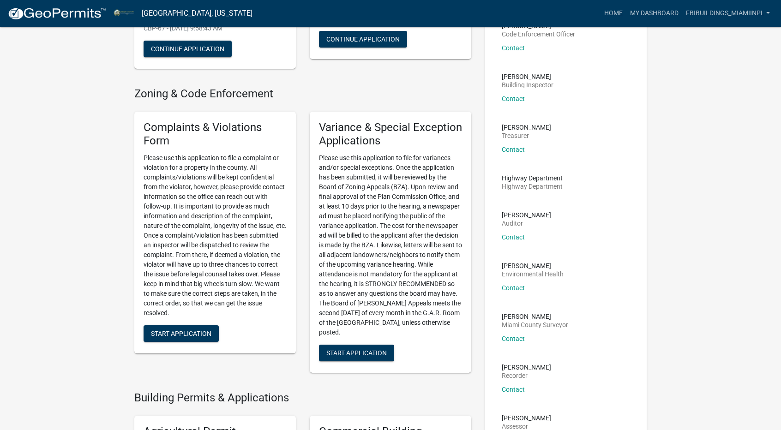
scroll to position [46, 0]
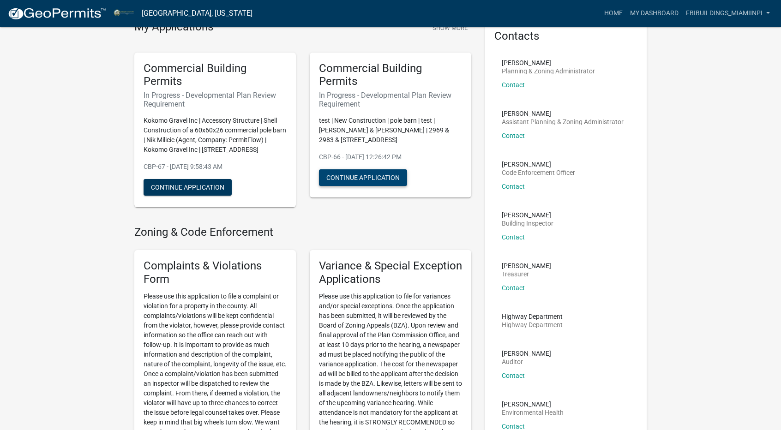
click at [399, 181] on button "Continue Application" at bounding box center [363, 177] width 88 height 17
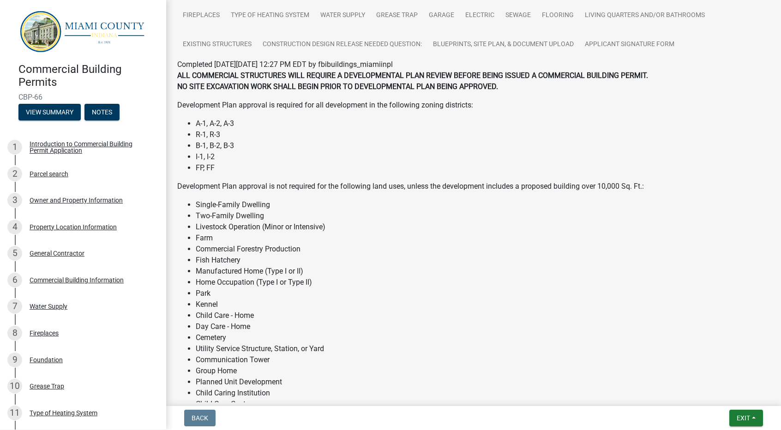
scroll to position [121, 0]
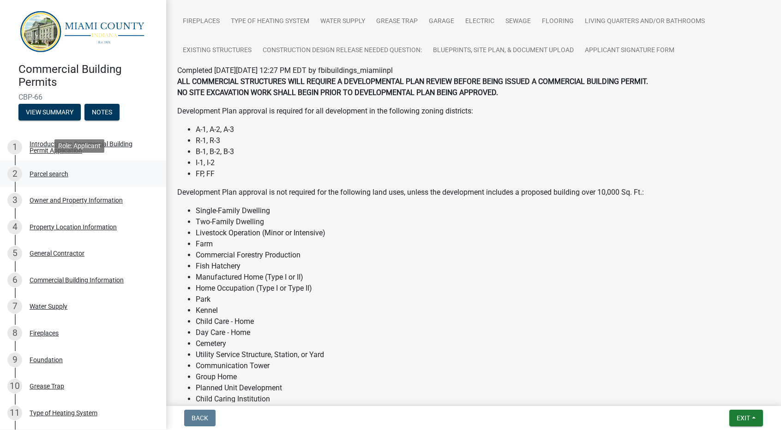
click at [42, 171] on div "Parcel search" at bounding box center [49, 174] width 39 height 6
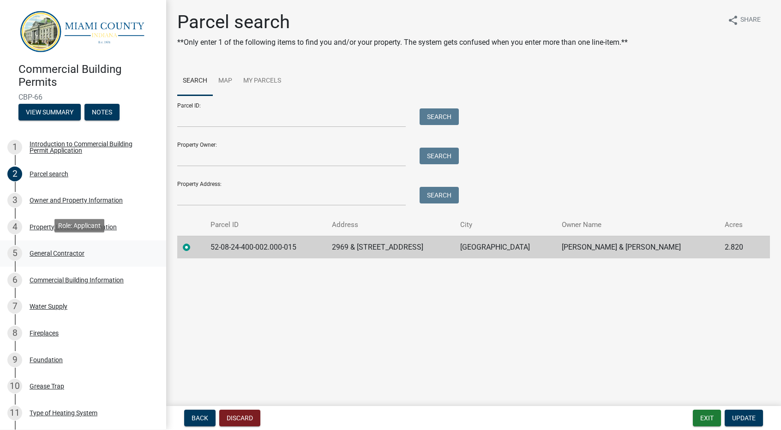
click at [57, 253] on div "General Contractor" at bounding box center [57, 253] width 55 height 6
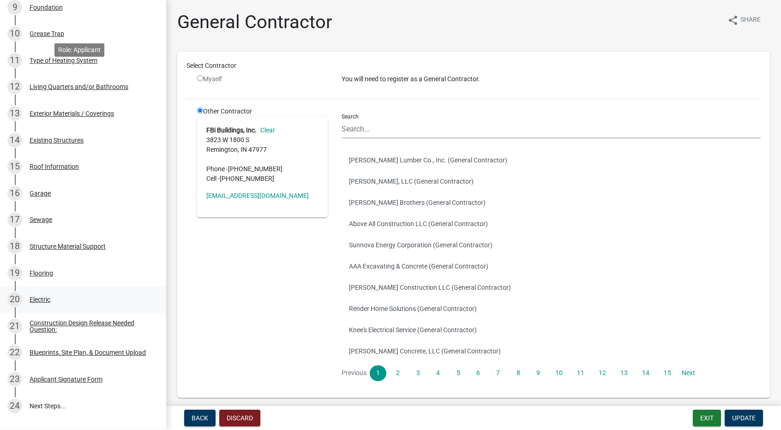
scroll to position [369, 0]
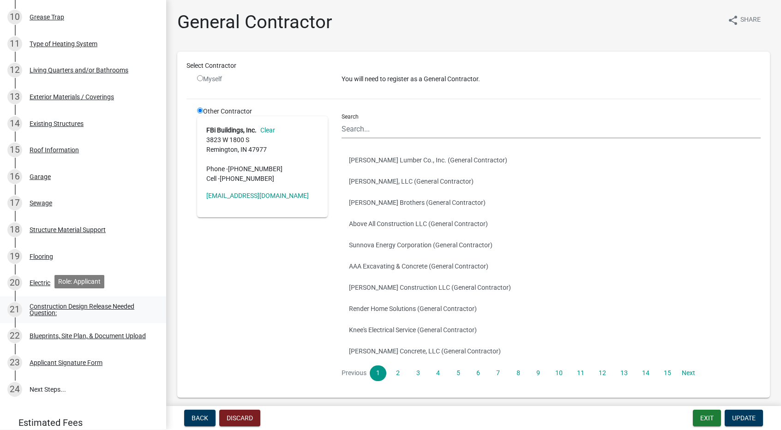
click at [52, 307] on div "Construction Design Release Needed Question:" at bounding box center [91, 309] width 122 height 13
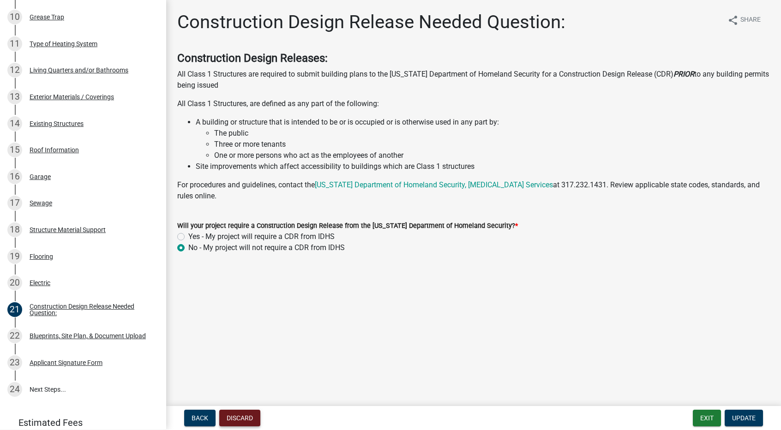
click at [251, 418] on button "Discard" at bounding box center [239, 418] width 41 height 17
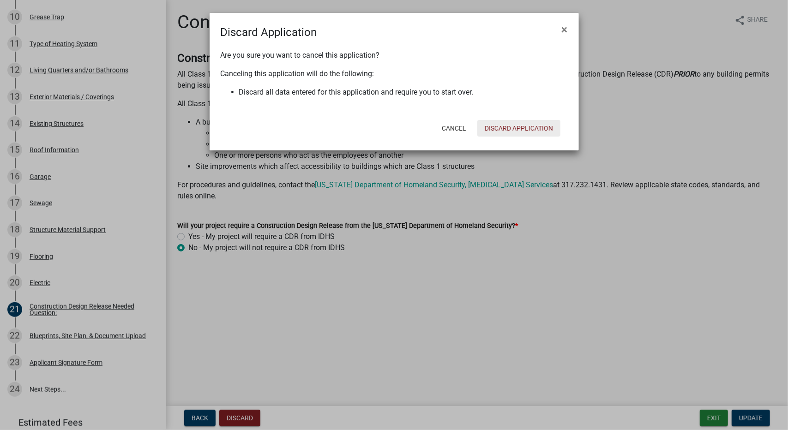
click at [520, 128] on button "Discard Application" at bounding box center [518, 128] width 83 height 17
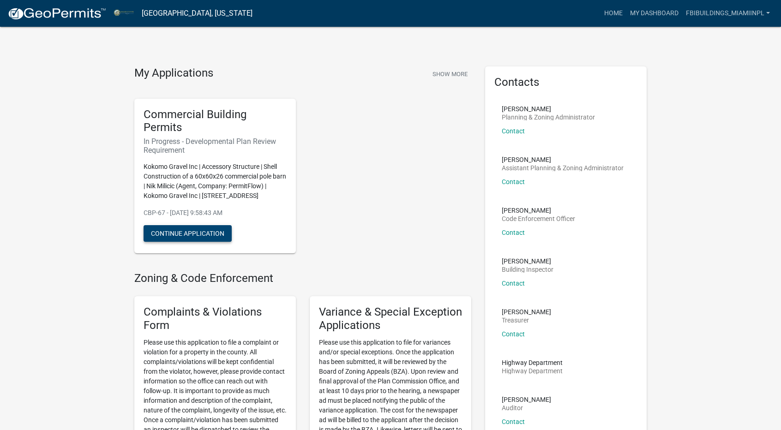
click at [196, 242] on button "Continue Application" at bounding box center [188, 233] width 88 height 17
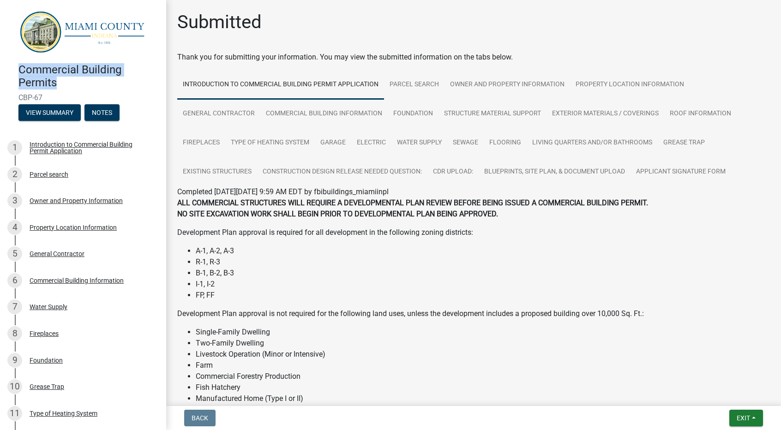
drag, startPoint x: 69, startPoint y: 87, endPoint x: 15, endPoint y: 65, distance: 58.7
click at [15, 65] on div "Commercial Building Permits CBP-67 View Summary Notes" at bounding box center [82, 90] width 151 height 68
click at [26, 68] on h4 "Commercial Building Permits" at bounding box center [88, 76] width 140 height 27
drag, startPoint x: 16, startPoint y: 65, endPoint x: 51, endPoint y: 81, distance: 38.6
click at [51, 81] on div "Commercial Building Permits CBP-67 View Summary Notes" at bounding box center [82, 90] width 151 height 68
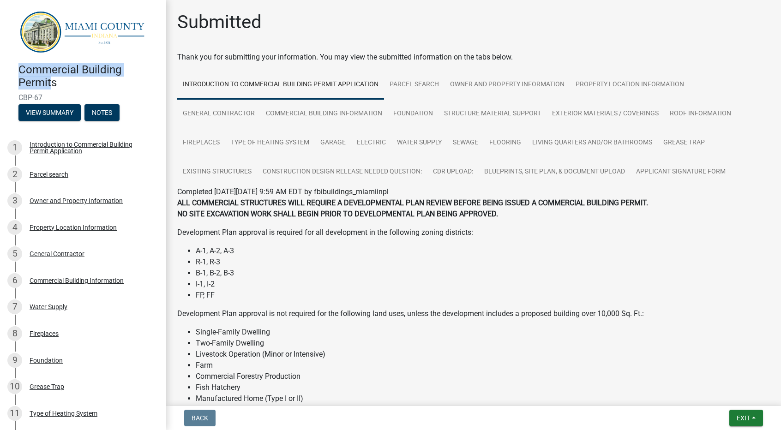
copy h4 "Commercial Building Permit"
click at [71, 117] on button "View Summary" at bounding box center [49, 112] width 62 height 17
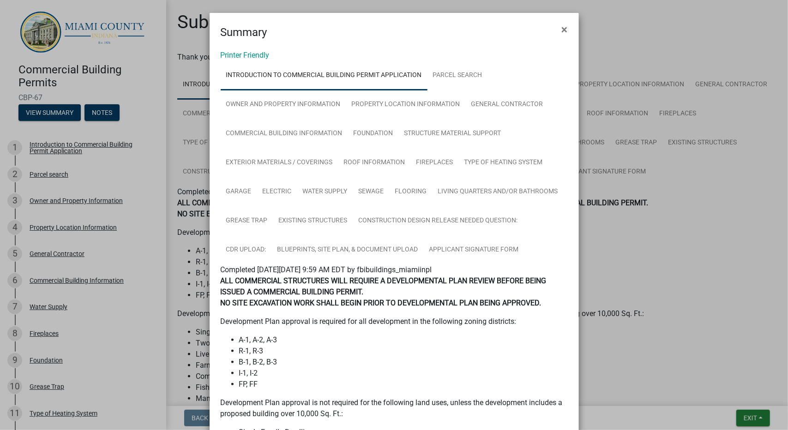
click at [53, 76] on ngb-modal-window "Summary × Printer Friendly Introduction to Commercial Building Permit Applicati…" at bounding box center [394, 215] width 788 height 430
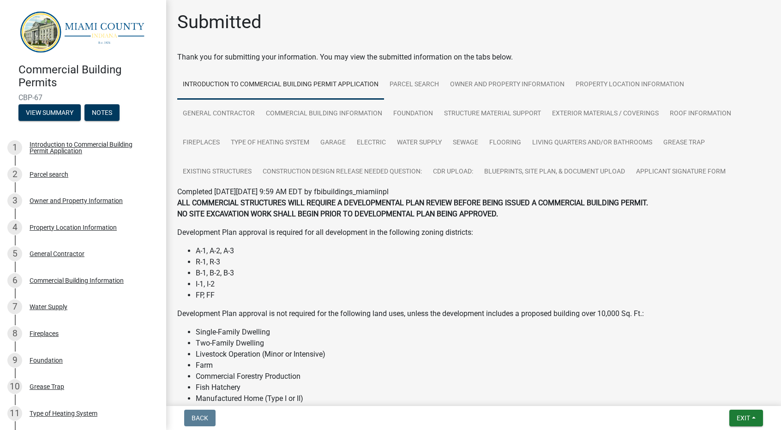
drag, startPoint x: 46, startPoint y: 95, endPoint x: 17, endPoint y: 92, distance: 29.6
click at [17, 92] on div "Commercial Building Permits CBP-67 View Summary Notes" at bounding box center [82, 90] width 151 height 68
copy span "CBP-67"
